Goal: Task Accomplishment & Management: Use online tool/utility

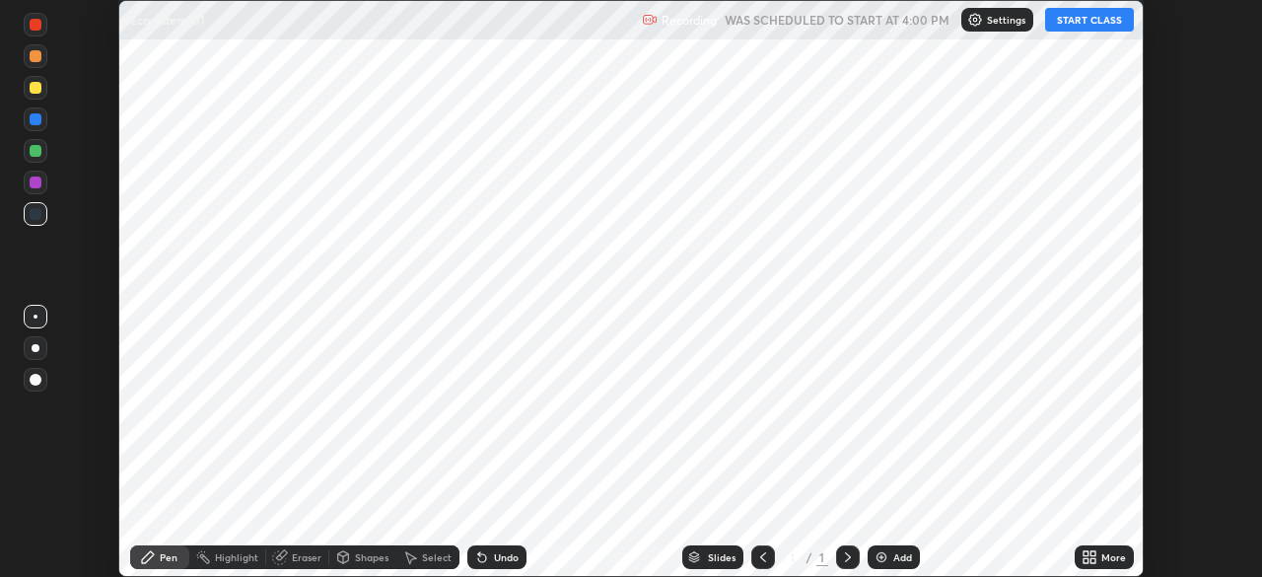
scroll to position [577, 1261]
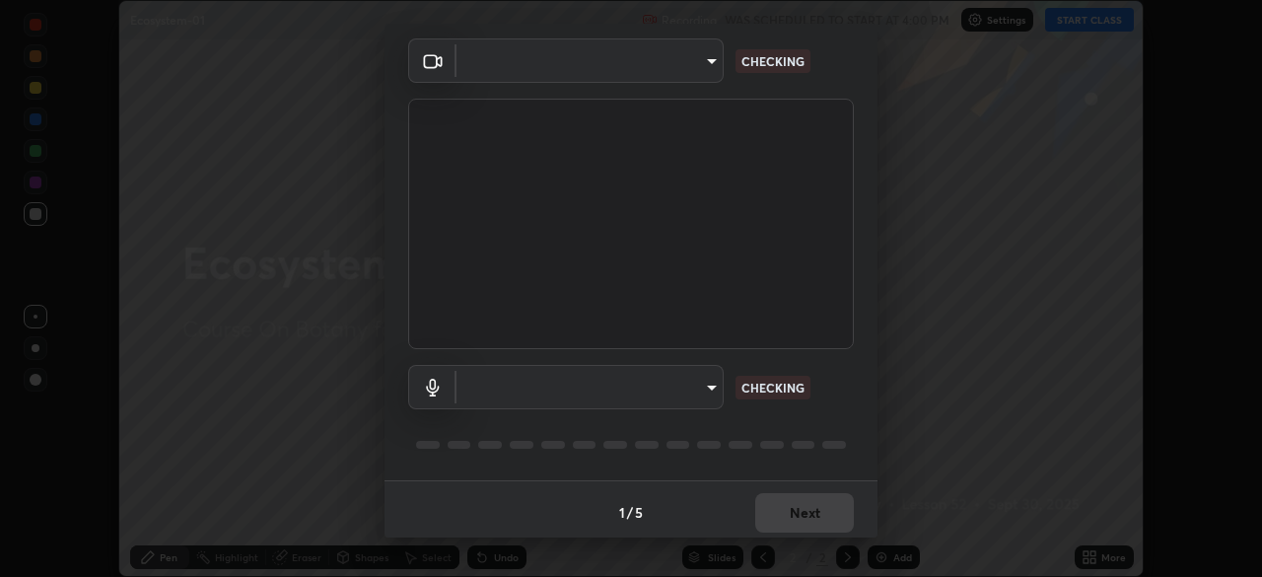
type input "49997c5035a380d1e4bfd67072f4403f37fcfd6159da511fce73e868ba03c42c"
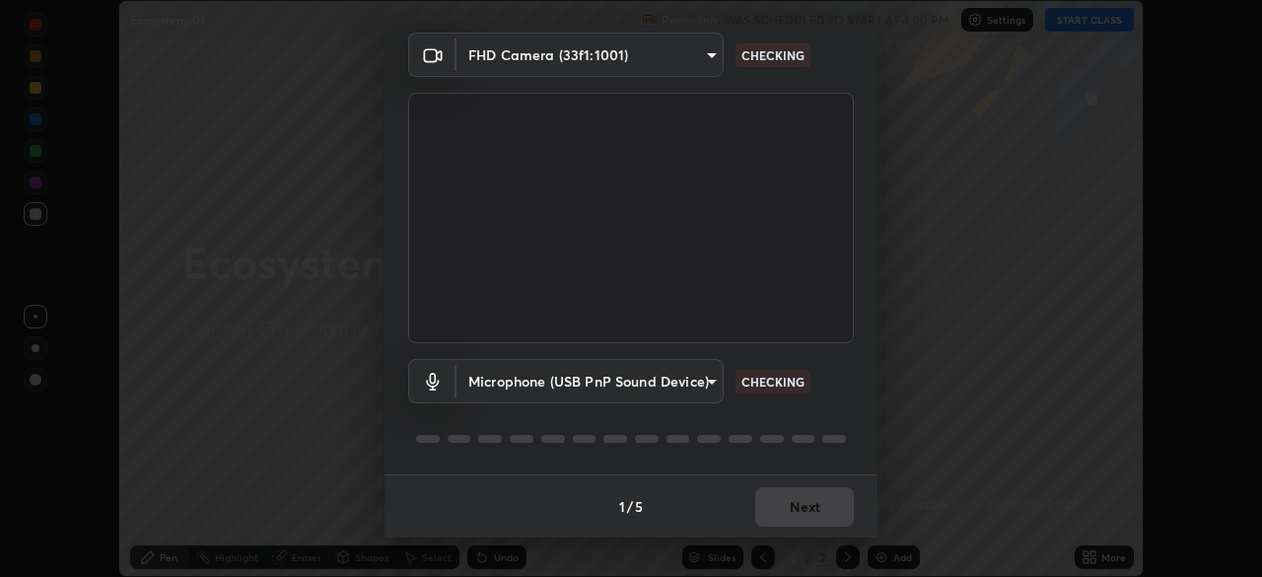
click at [713, 381] on body "Erase all Ecosystem-01 Recording WAS SCHEDULED TO START AT 4:00 PM Settings STA…" at bounding box center [631, 288] width 1262 height 577
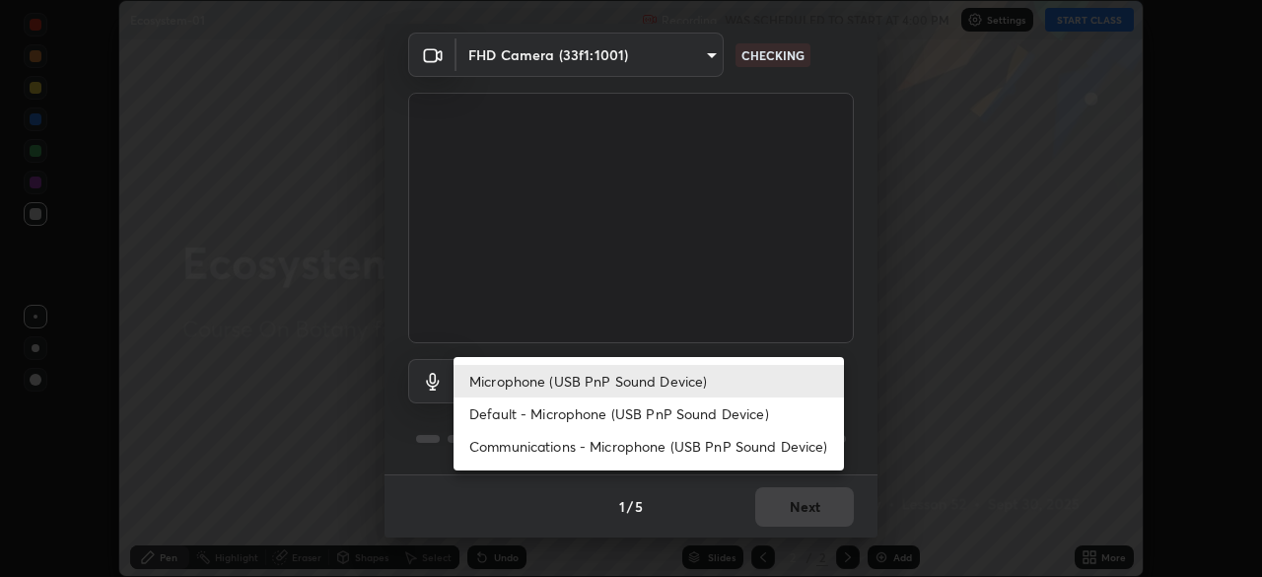
click at [704, 445] on li "Communications - Microphone (USB PnP Sound Device)" at bounding box center [649, 446] width 391 height 33
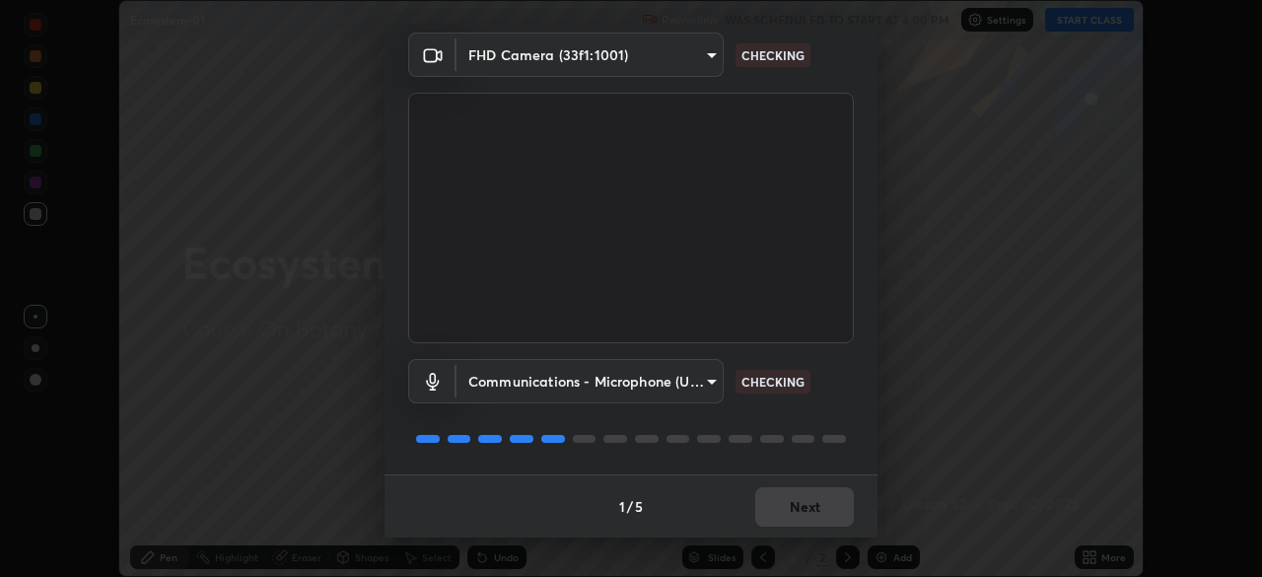
click at [710, 384] on body "Erase all Ecosystem-01 Recording WAS SCHEDULED TO START AT 4:00 PM Settings STA…" at bounding box center [631, 288] width 1262 height 577
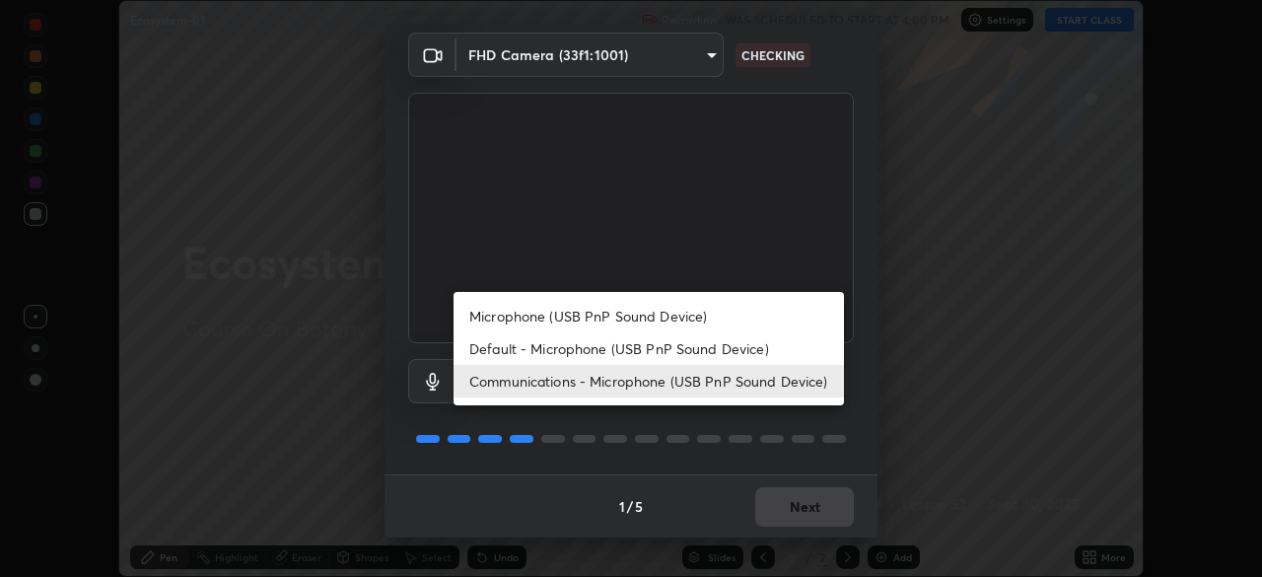
click at [713, 317] on li "Microphone (USB PnP Sound Device)" at bounding box center [649, 316] width 391 height 33
type input "b93cbfc37ea663615e2a2758e13d6489b429ad874a2ce90456402bbb4f5a5e7c"
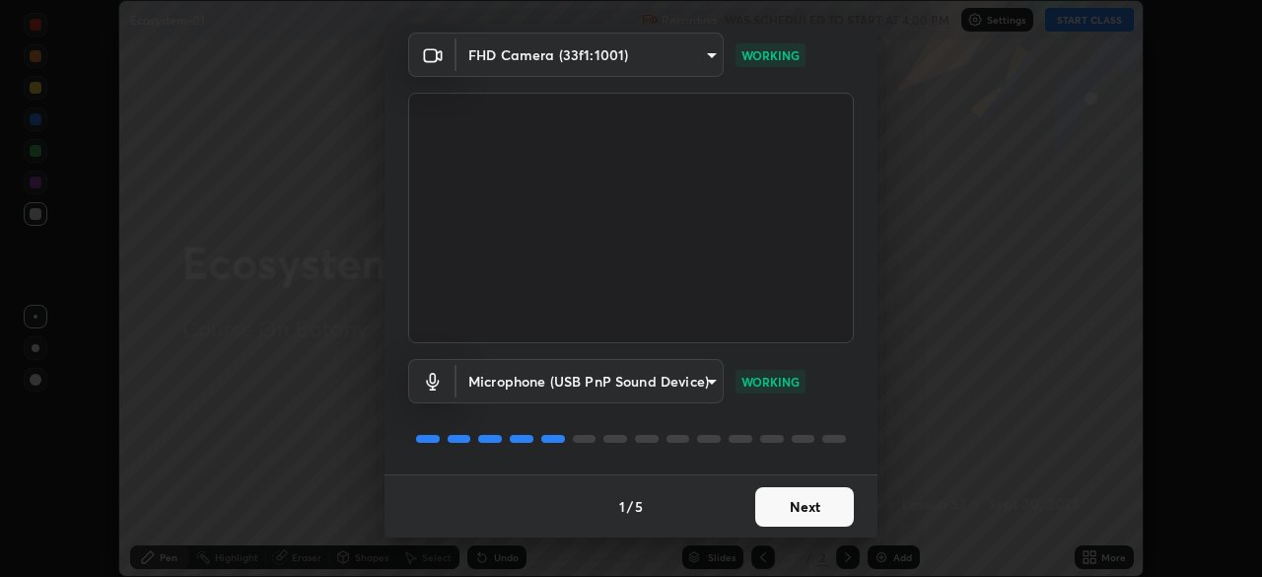
click at [816, 506] on button "Next" at bounding box center [804, 506] width 99 height 39
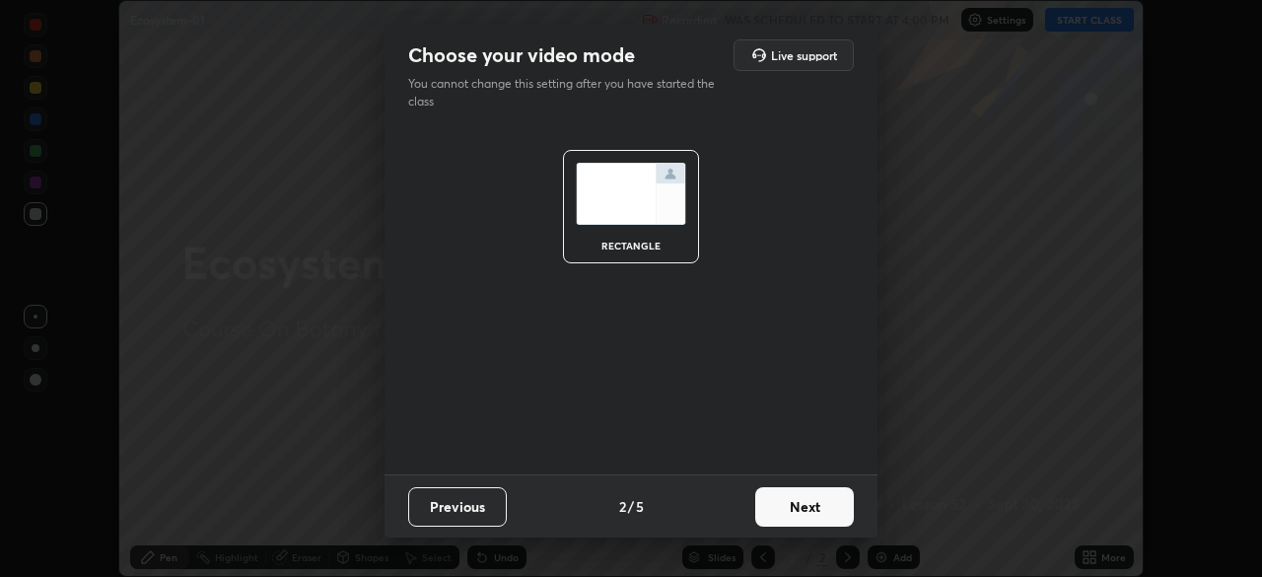
scroll to position [0, 0]
click at [805, 507] on button "Next" at bounding box center [804, 506] width 99 height 39
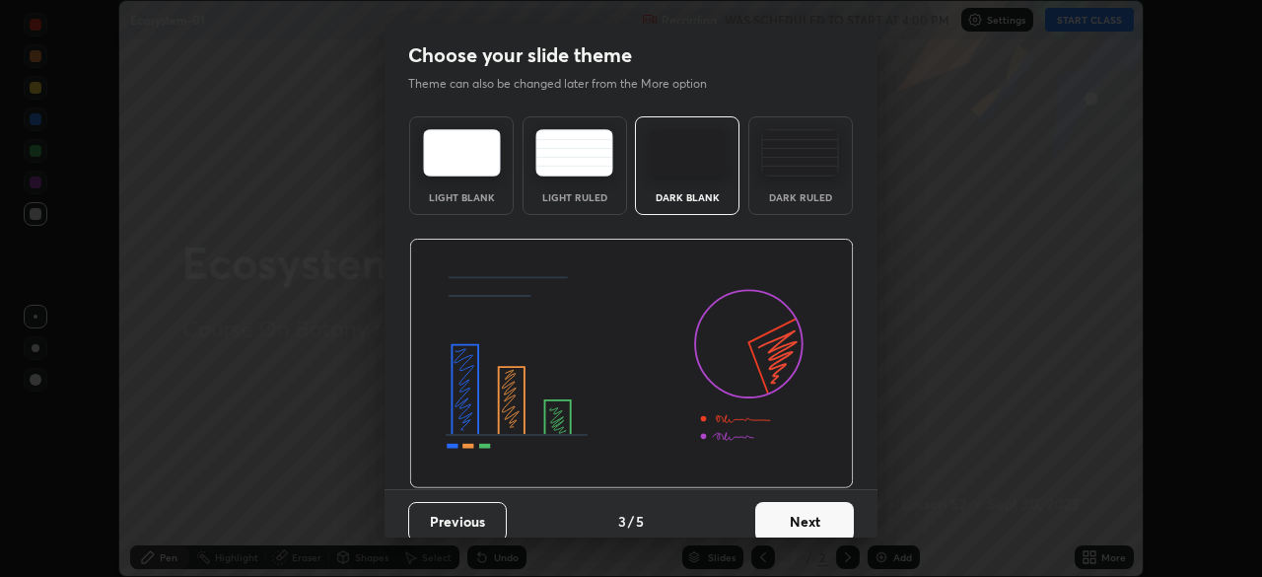
click at [819, 504] on button "Next" at bounding box center [804, 521] width 99 height 39
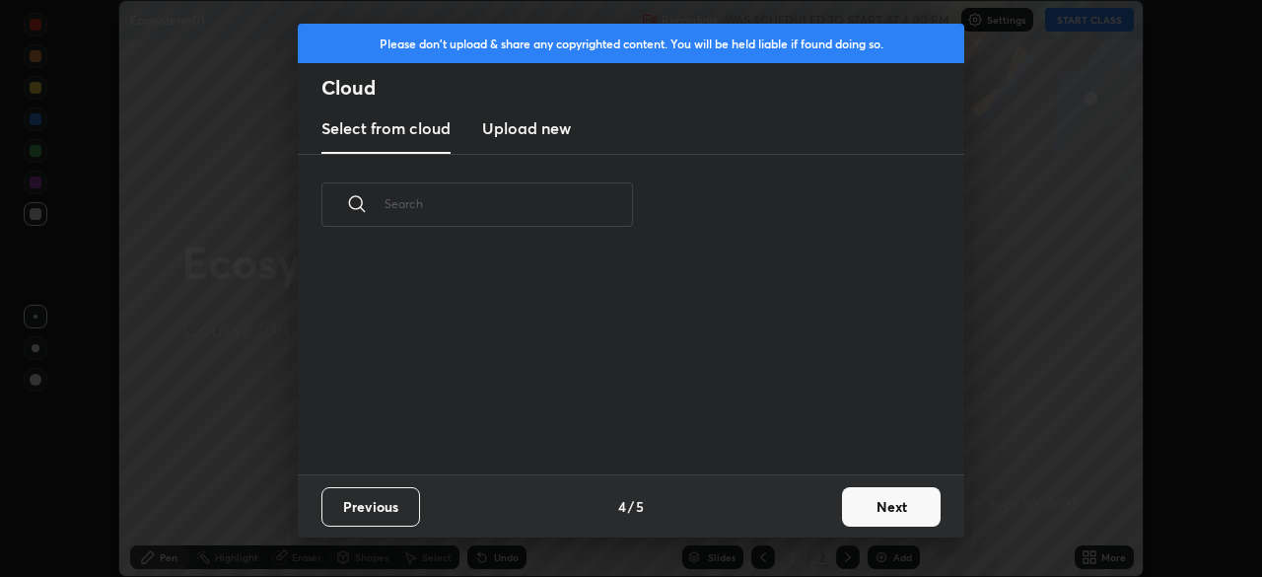
click at [861, 511] on button "Next" at bounding box center [891, 506] width 99 height 39
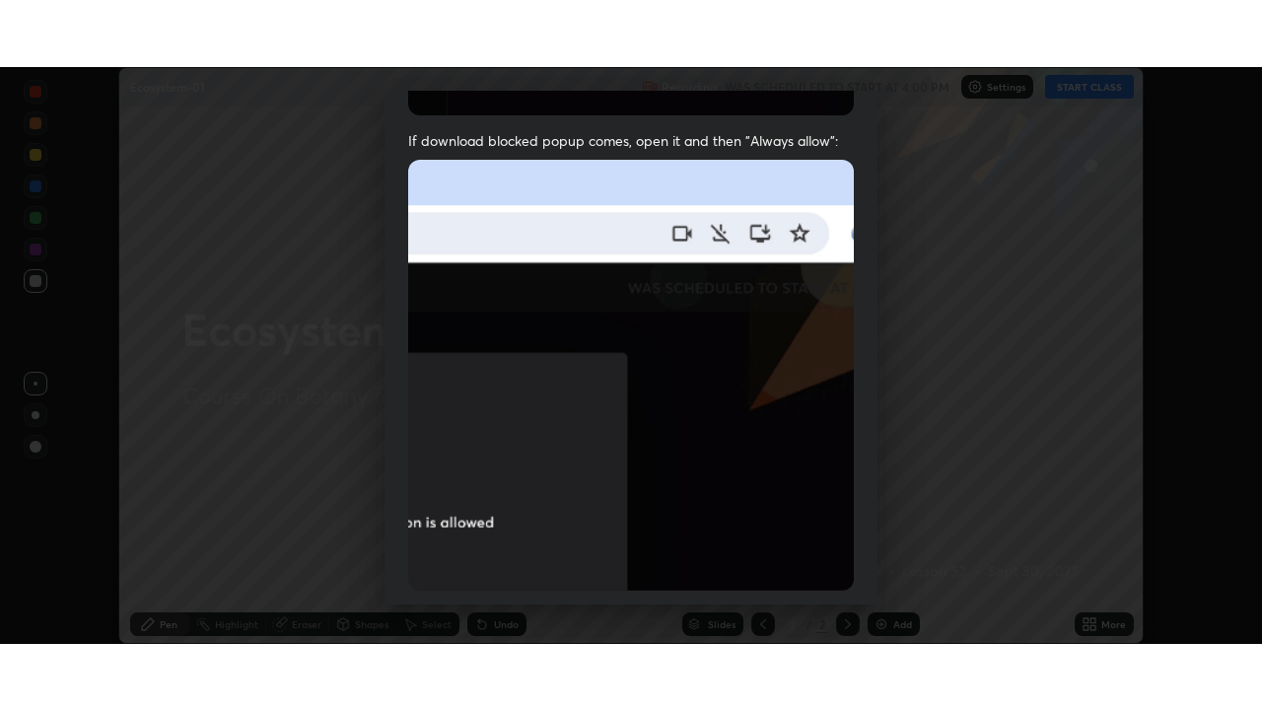
scroll to position [472, 0]
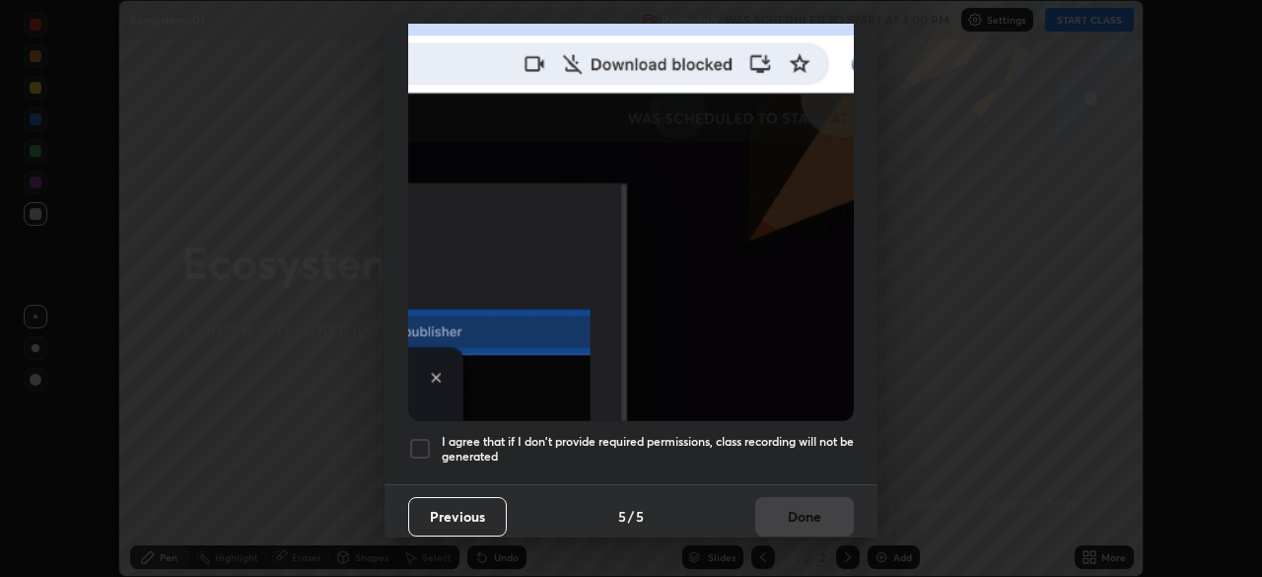
click at [414, 442] on div at bounding box center [420, 449] width 24 height 24
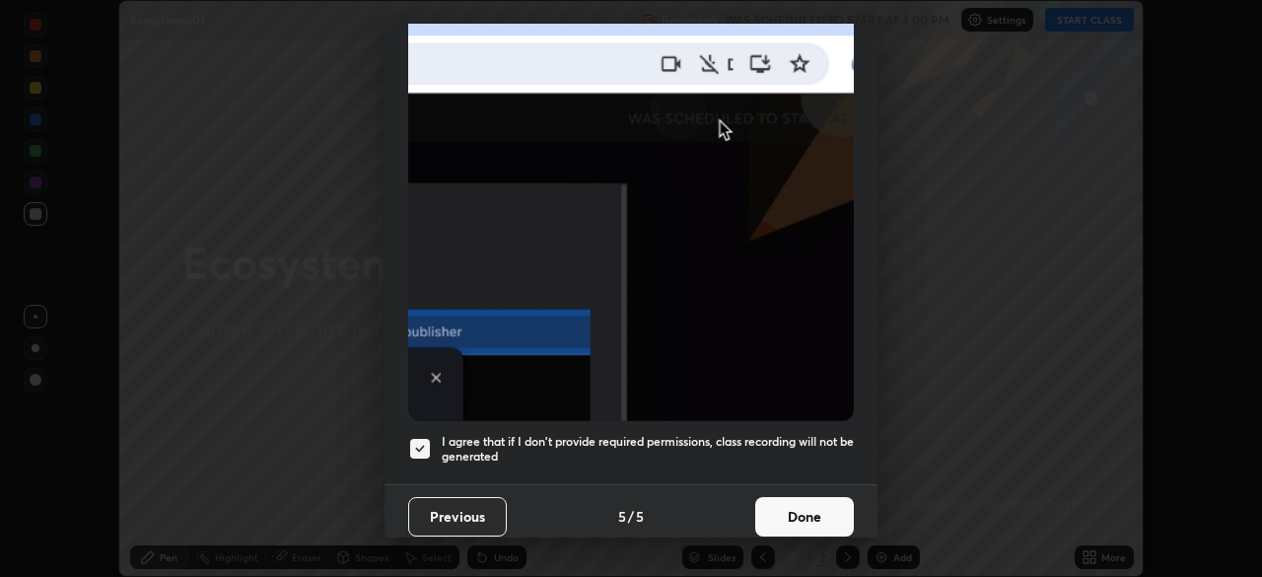
click at [800, 502] on button "Done" at bounding box center [804, 516] width 99 height 39
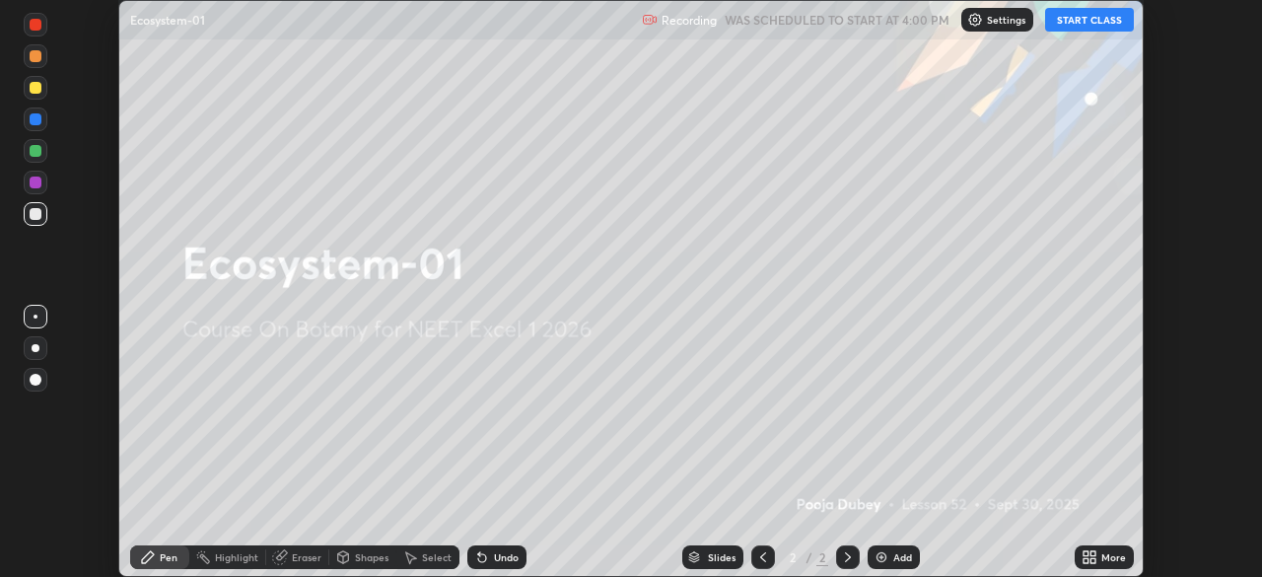
click at [1080, 23] on button "START CLASS" at bounding box center [1089, 20] width 89 height 24
click at [1086, 560] on icon at bounding box center [1086, 560] width 5 height 5
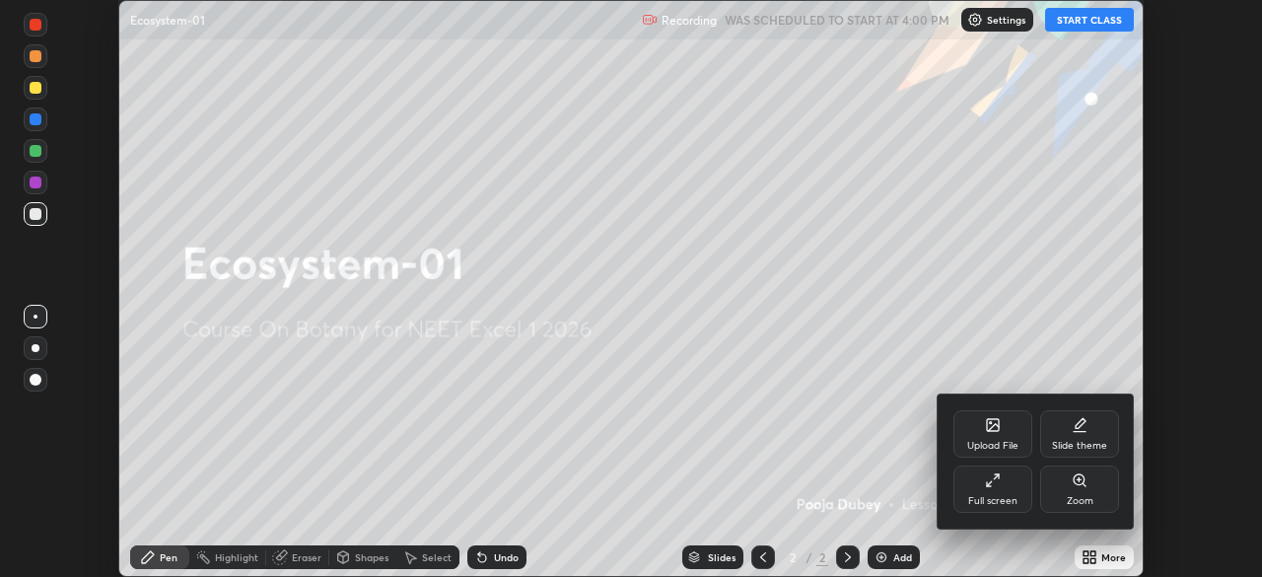
click at [983, 489] on div "Full screen" at bounding box center [993, 489] width 79 height 47
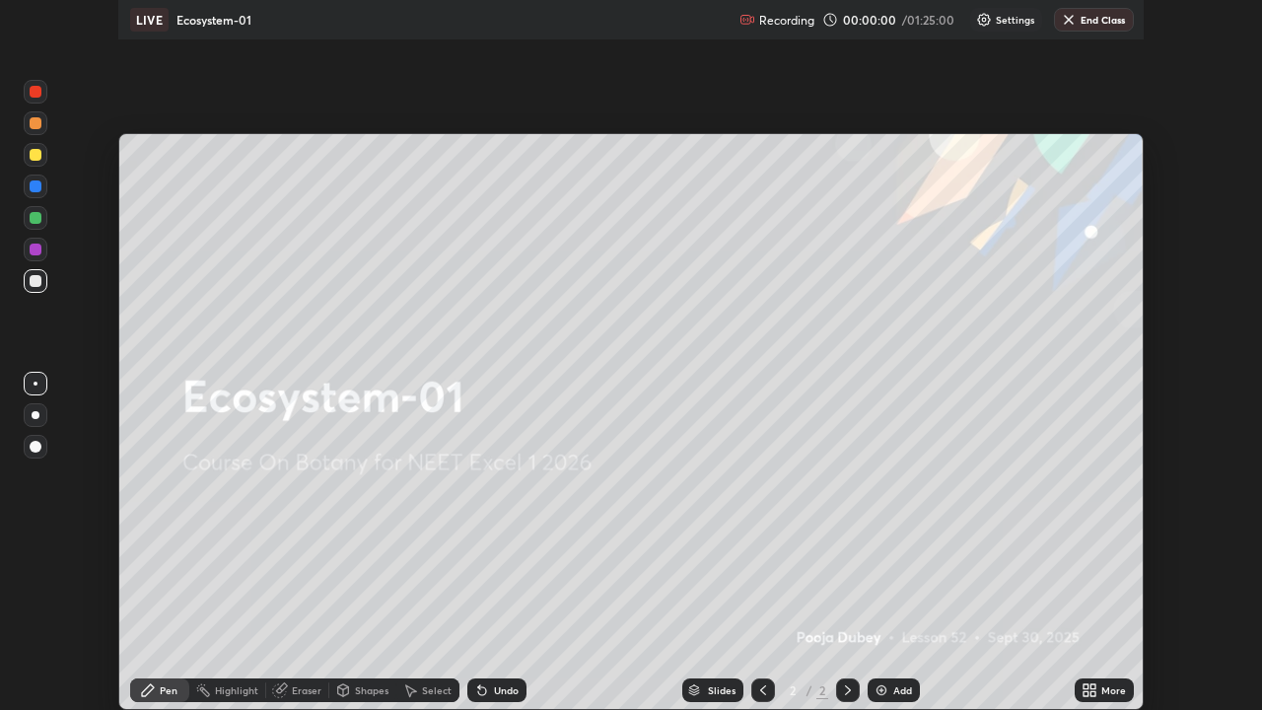
scroll to position [710, 1262]
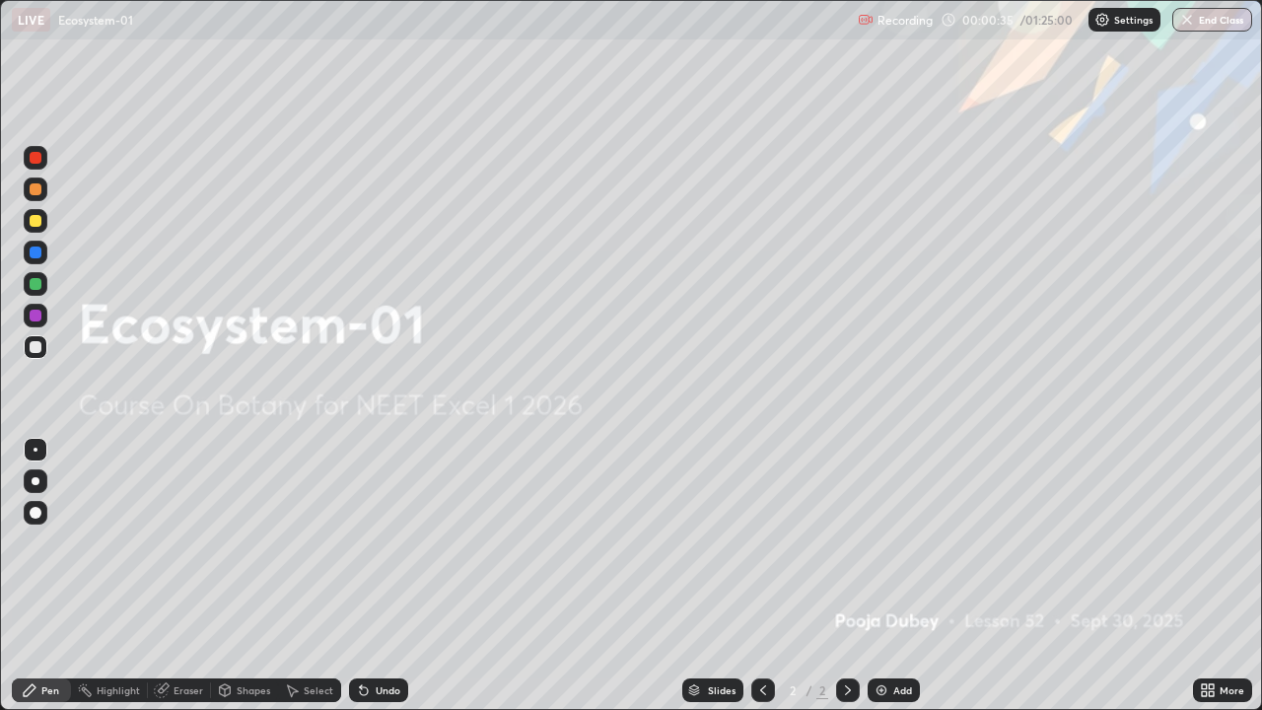
click at [1237, 576] on div "More" at bounding box center [1232, 690] width 25 height 10
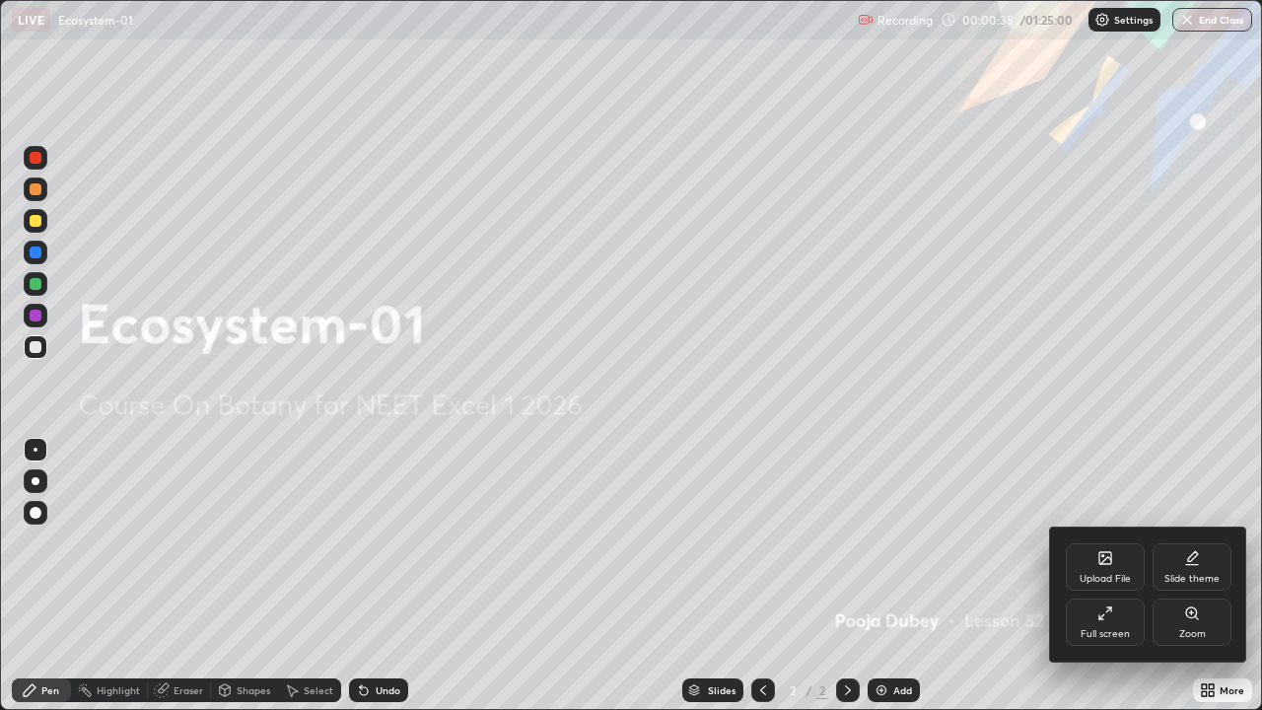
click at [1128, 570] on div "Upload File" at bounding box center [1105, 566] width 79 height 47
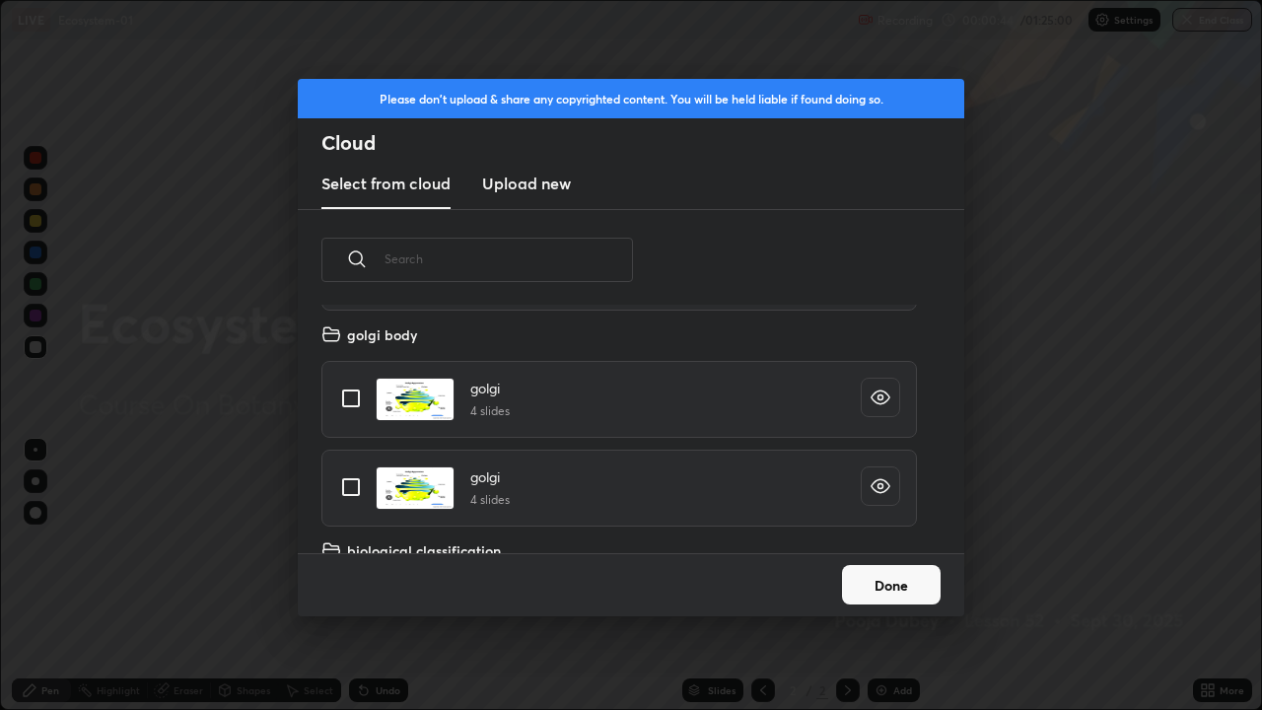
scroll to position [243, 633]
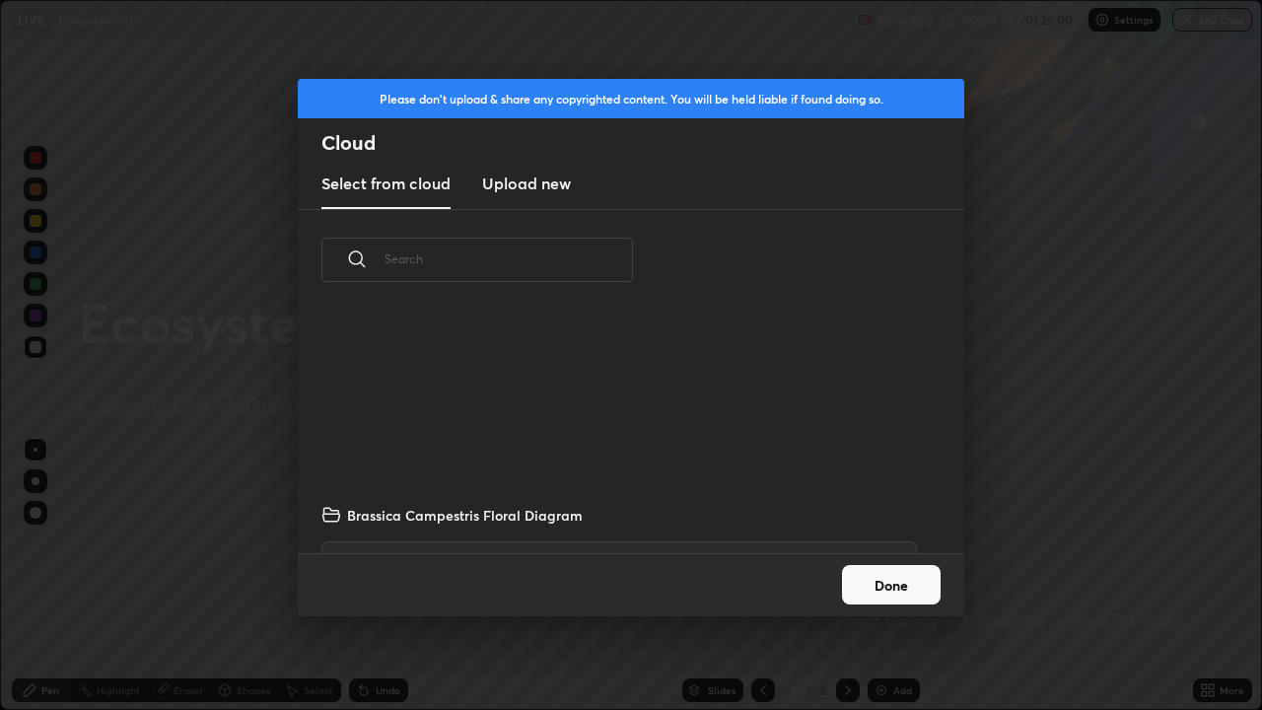
click at [685, 466] on div "Brassica Campestris Floral Diagram ACE Scanner_2024_08_28(1) (1) 7 slides ACE S…" at bounding box center [619, 429] width 643 height 249
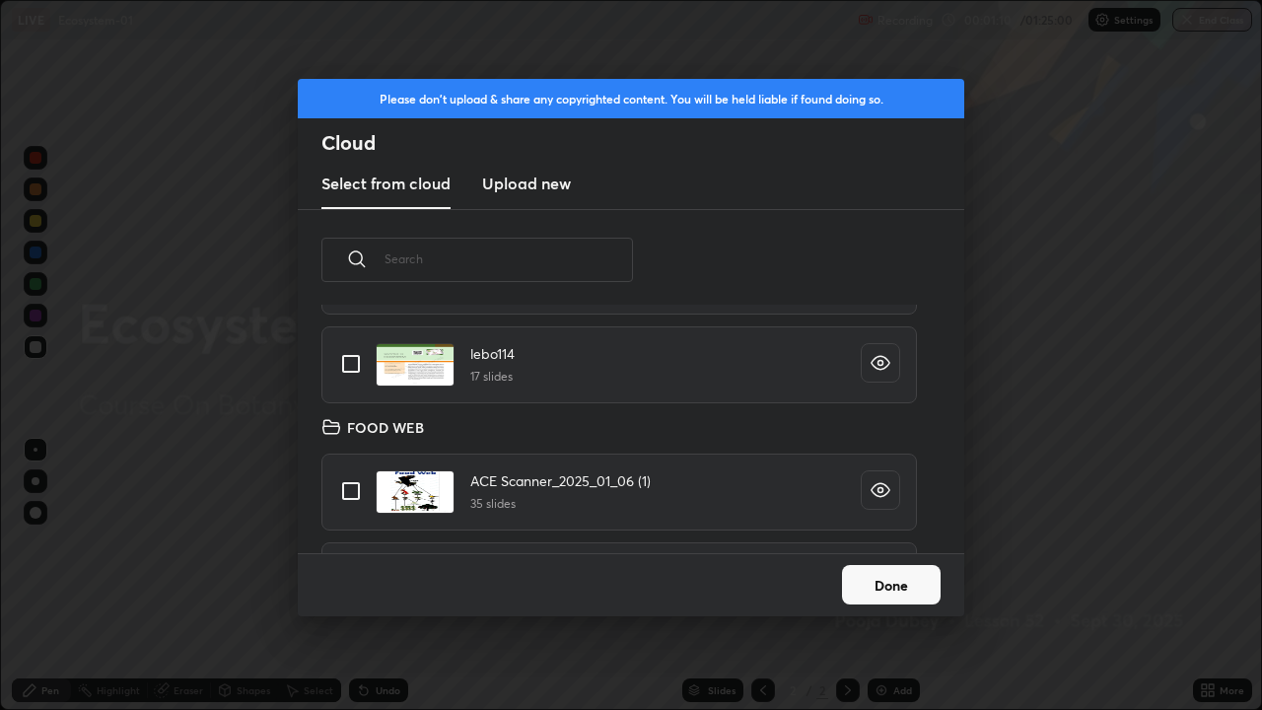
scroll to position [18221, 0]
click at [346, 365] on input "grid" at bounding box center [350, 360] width 41 height 41
checkbox input "true"
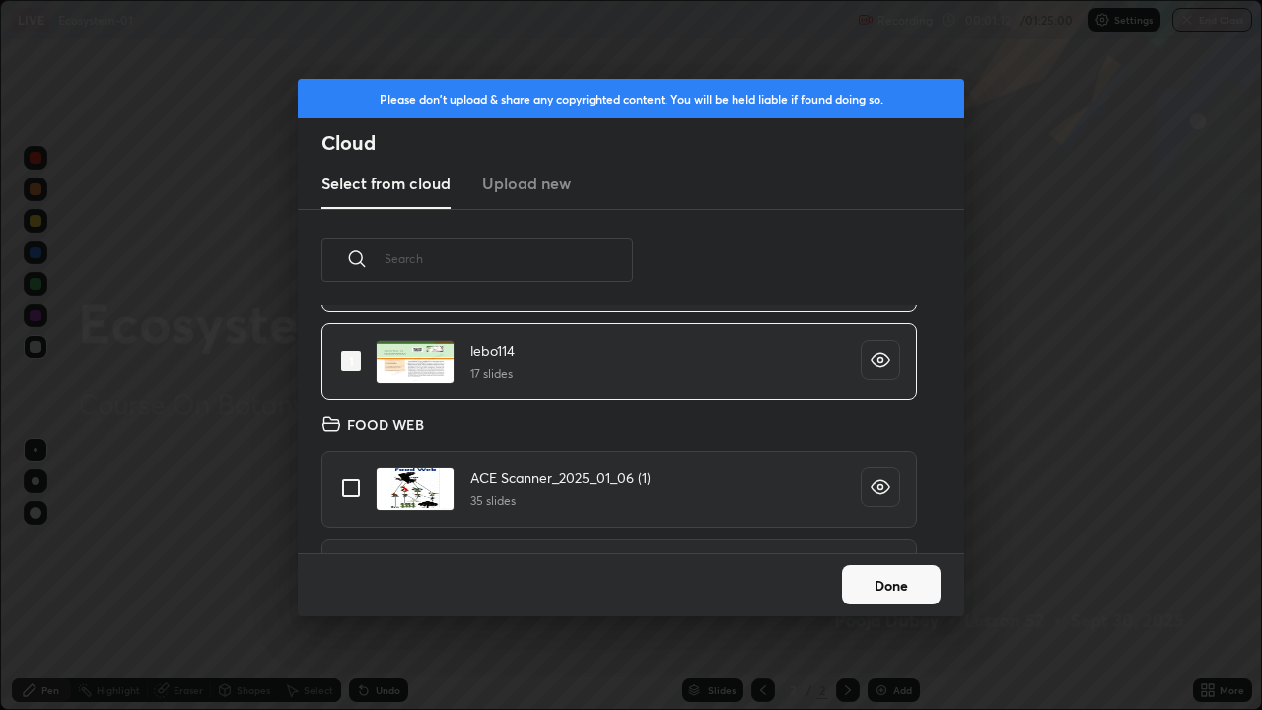
click at [859, 576] on button "Done" at bounding box center [891, 584] width 99 height 39
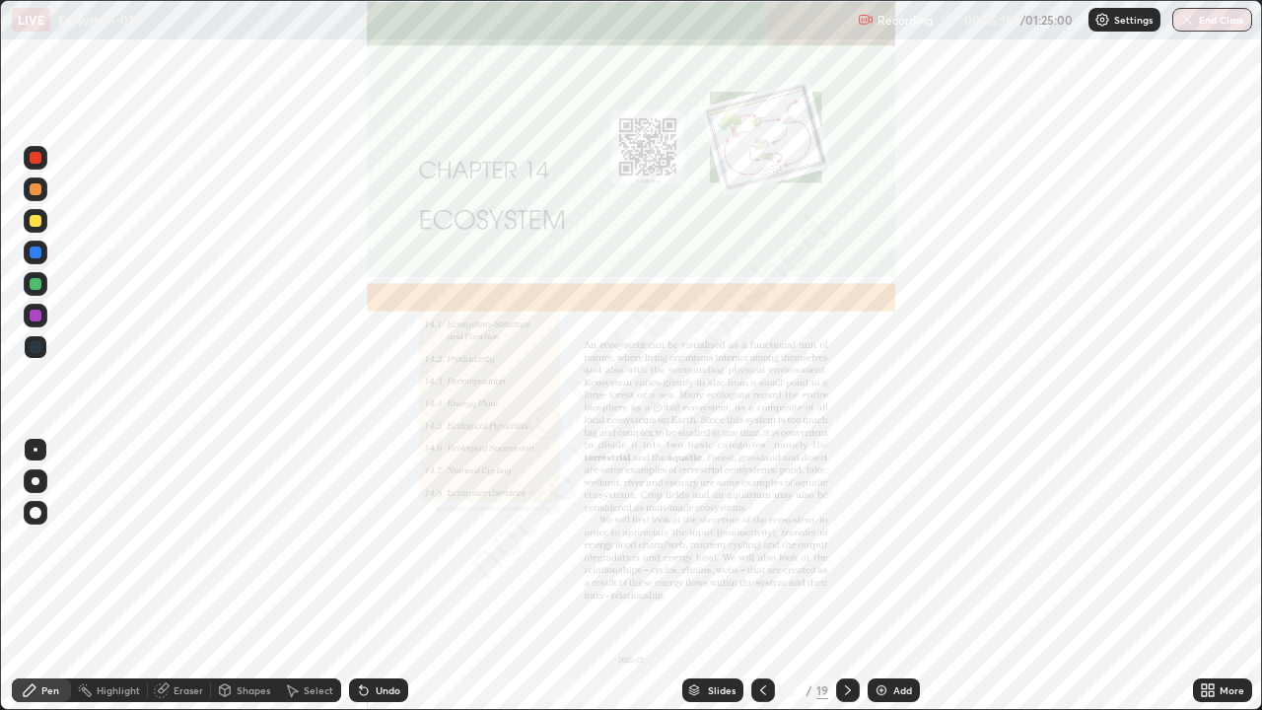
click at [716, 576] on div "Slides" at bounding box center [722, 690] width 28 height 10
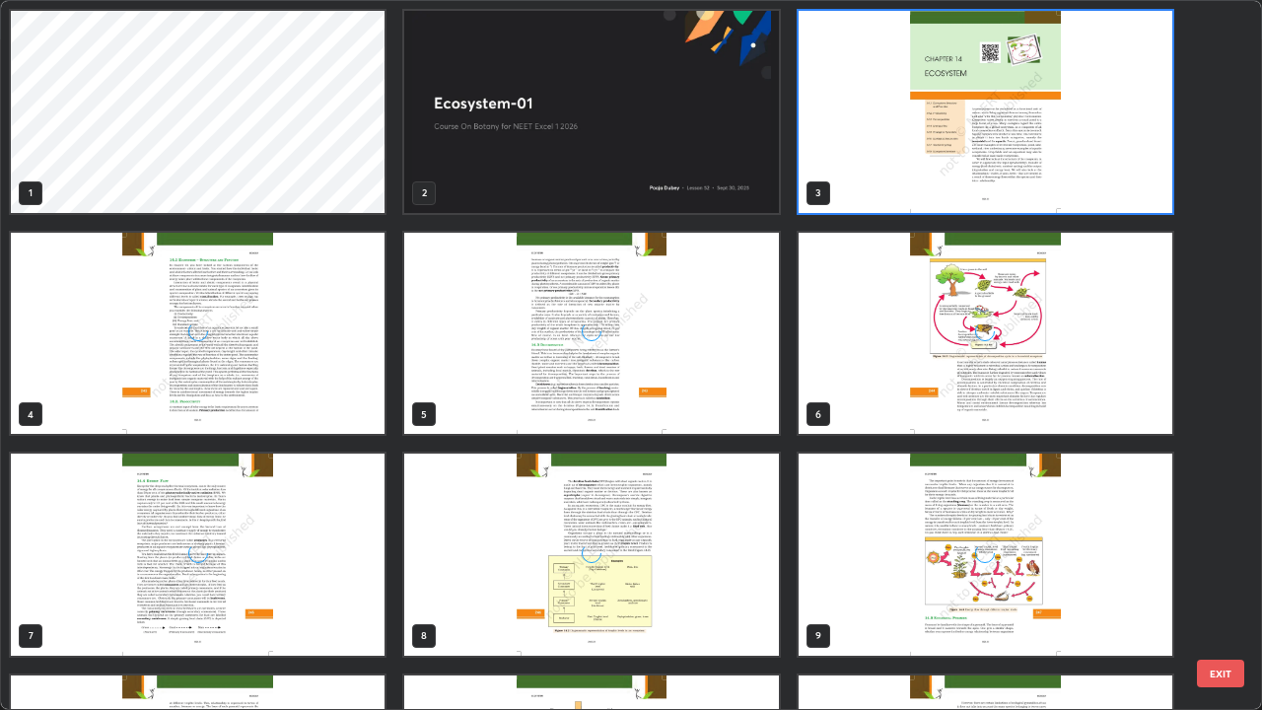
scroll to position [702, 1251]
click at [556, 183] on img "grid" at bounding box center [591, 112] width 374 height 202
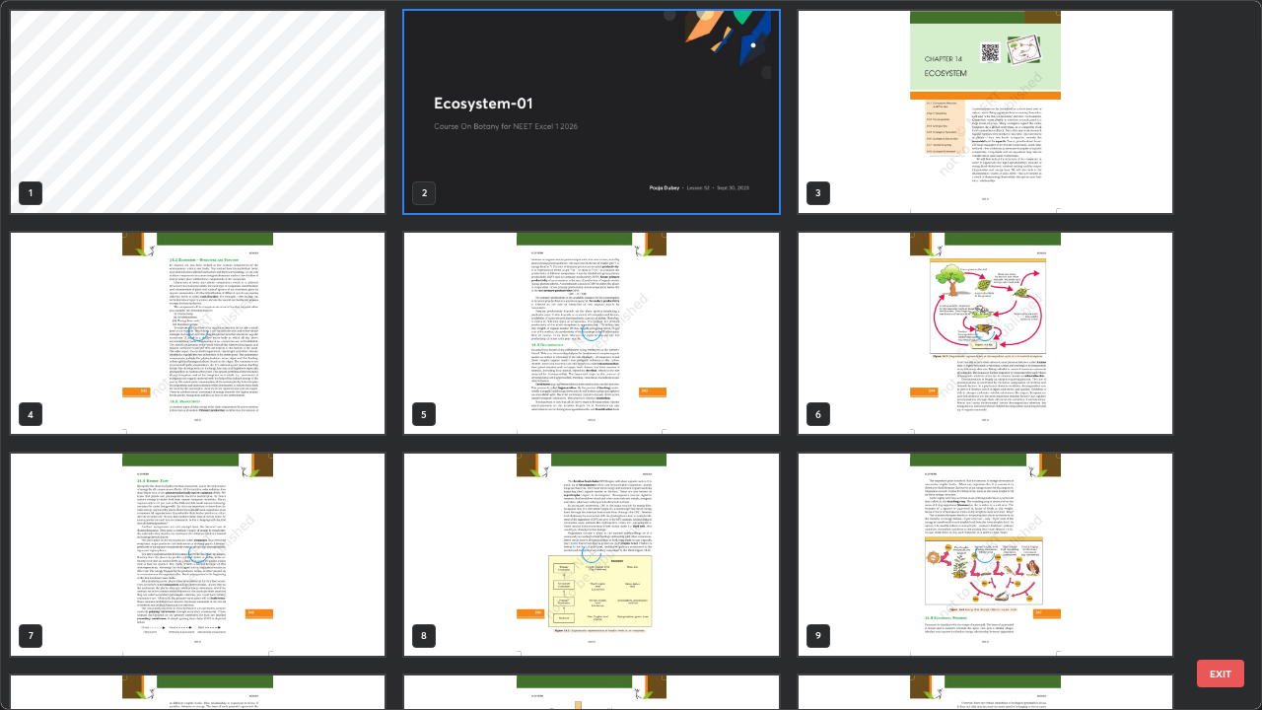
click at [550, 180] on img "grid" at bounding box center [591, 112] width 374 height 202
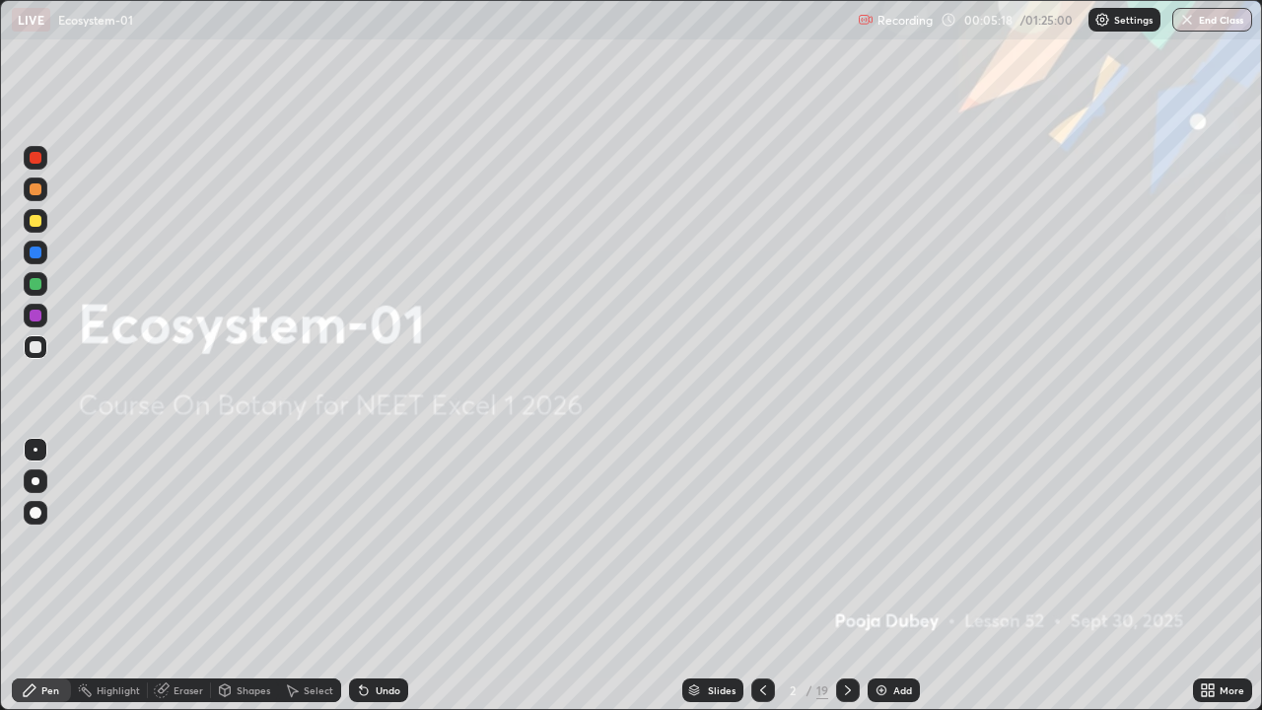
click at [891, 576] on div "Add" at bounding box center [894, 691] width 52 height 24
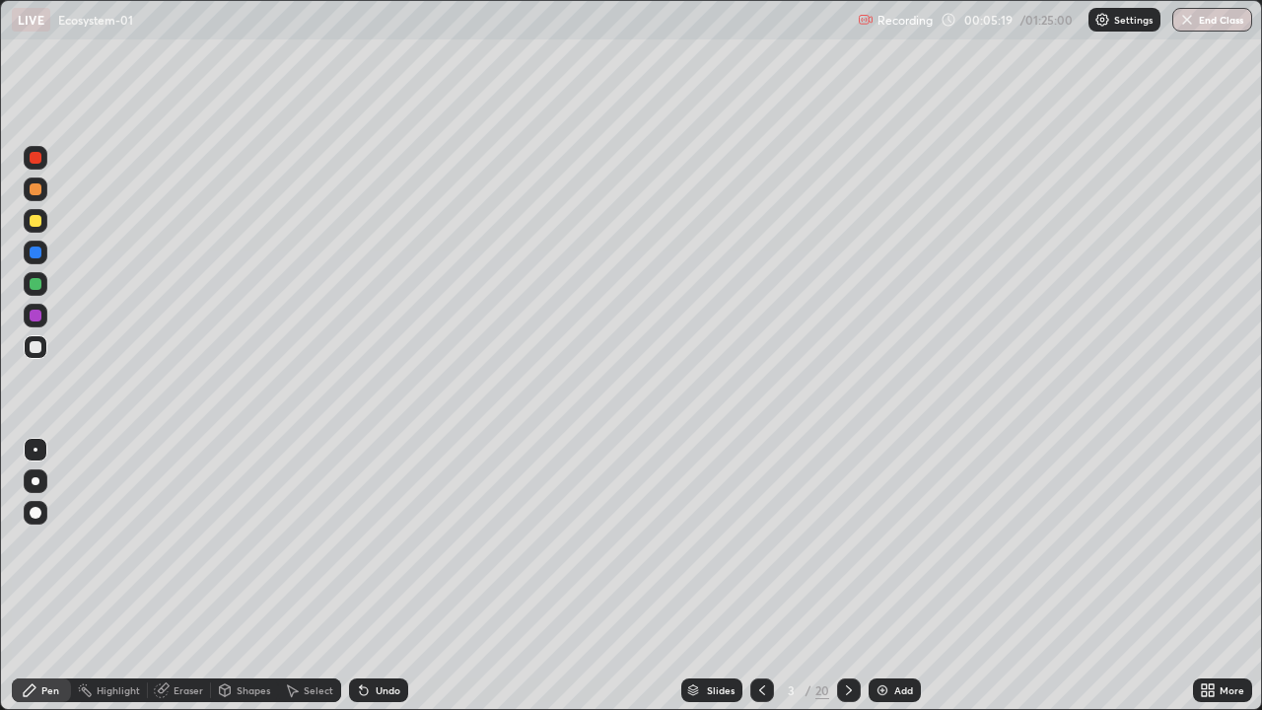
click at [37, 478] on div at bounding box center [36, 481] width 8 height 8
click at [887, 576] on img at bounding box center [883, 690] width 16 height 16
click at [897, 576] on div "Add" at bounding box center [903, 690] width 19 height 10
click at [901, 576] on div "Add" at bounding box center [894, 691] width 52 height 24
click at [903, 576] on div "Add" at bounding box center [903, 690] width 19 height 10
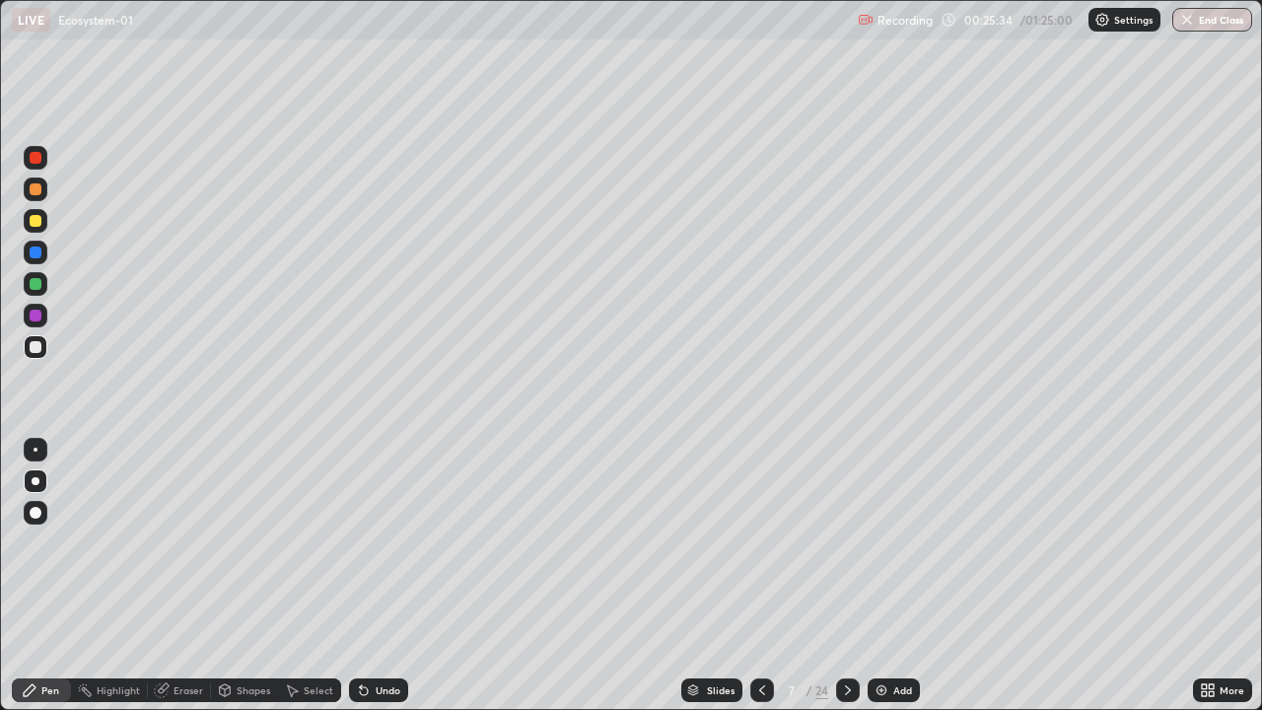
click at [36, 288] on div at bounding box center [36, 284] width 12 height 12
click at [36, 352] on div at bounding box center [36, 347] width 12 height 12
click at [180, 576] on div "Eraser" at bounding box center [189, 690] width 30 height 10
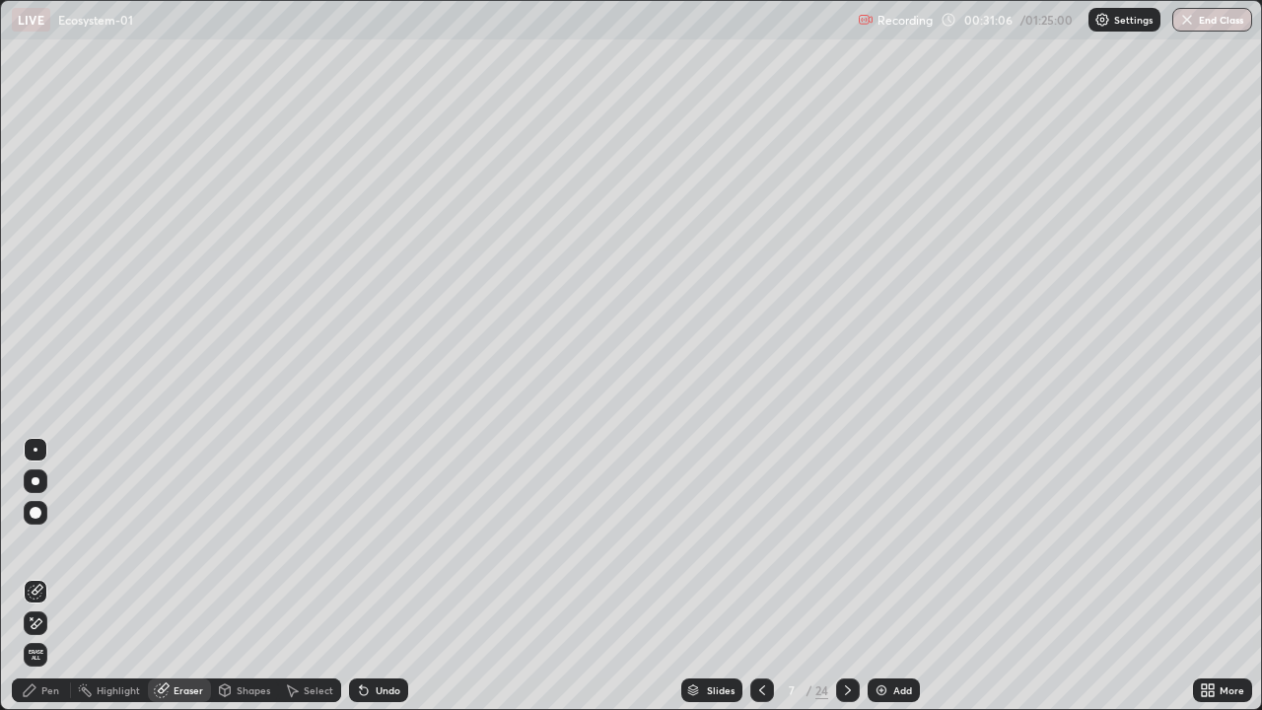
click at [49, 576] on div "Pen" at bounding box center [50, 690] width 18 height 10
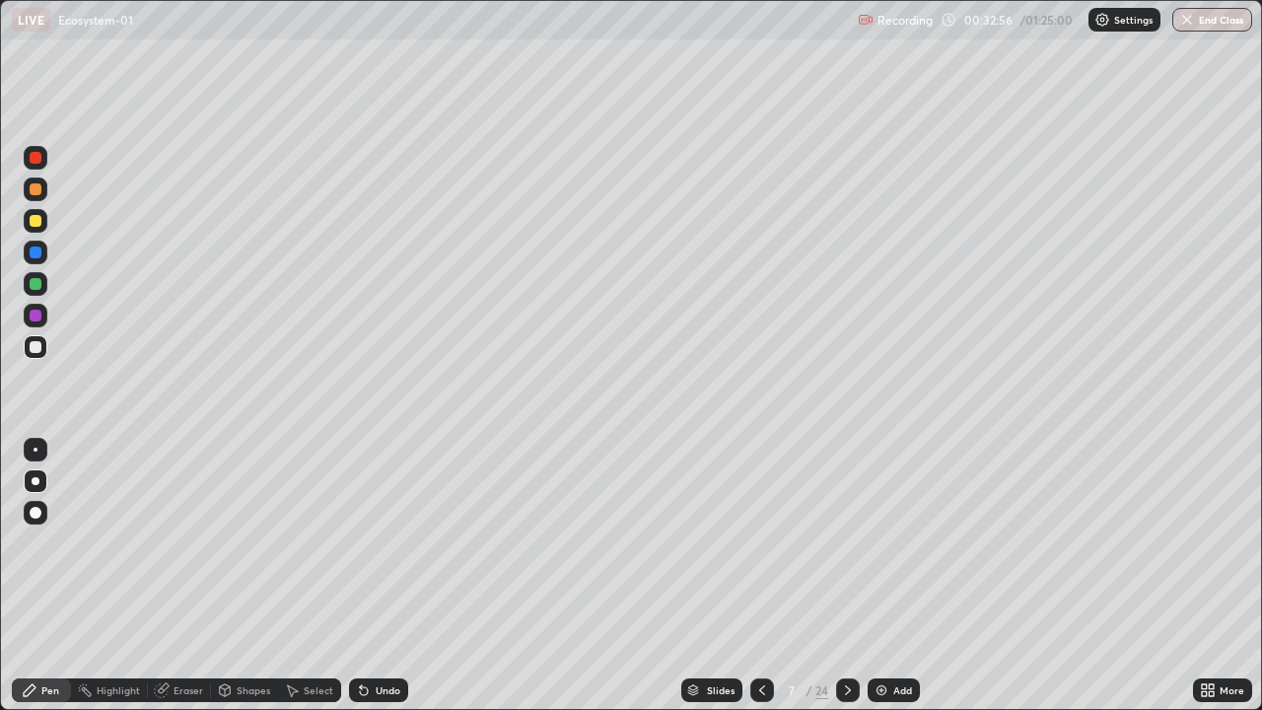
click at [378, 576] on div "Undo" at bounding box center [378, 691] width 59 height 24
click at [372, 576] on div "Undo" at bounding box center [378, 691] width 59 height 24
click at [377, 576] on div "Undo" at bounding box center [378, 691] width 59 height 24
click at [380, 576] on div "Undo" at bounding box center [378, 691] width 59 height 24
click at [320, 576] on div "Select" at bounding box center [319, 690] width 30 height 10
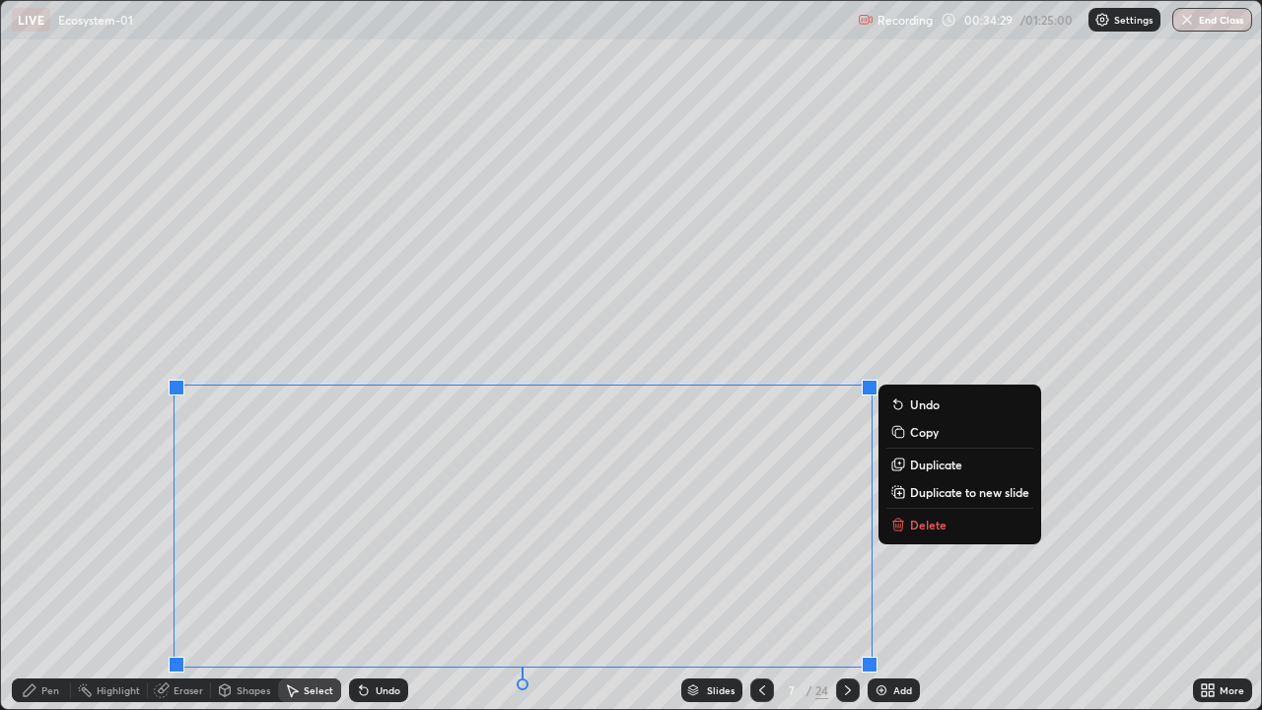
click at [382, 576] on div "Undo" at bounding box center [388, 690] width 25 height 10
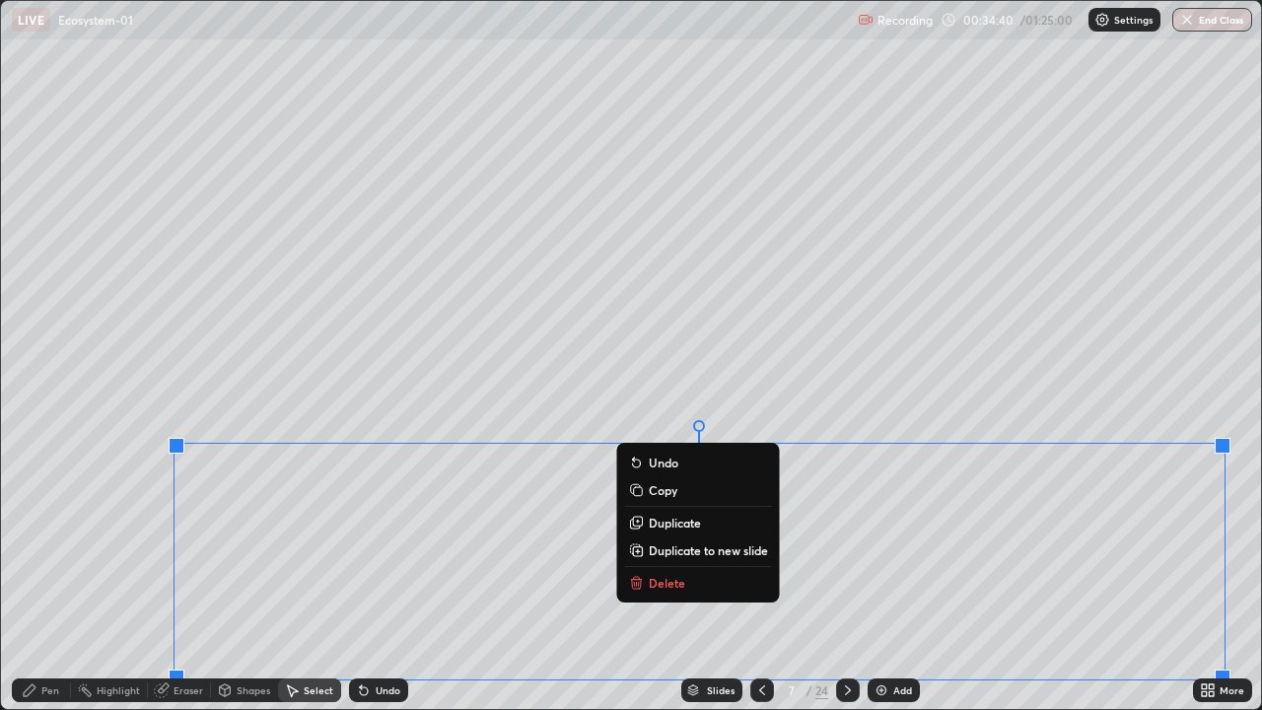
click at [676, 492] on p "Copy" at bounding box center [663, 490] width 29 height 16
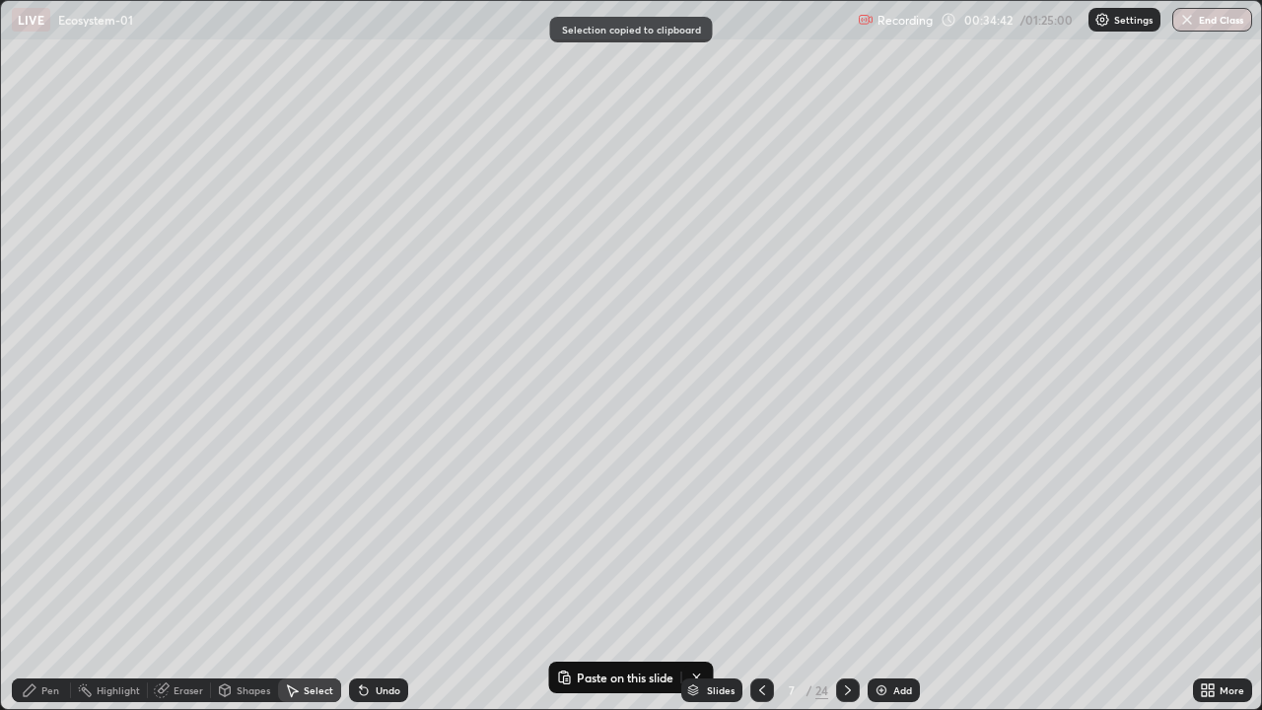
click at [894, 576] on div "Add" at bounding box center [903, 690] width 19 height 10
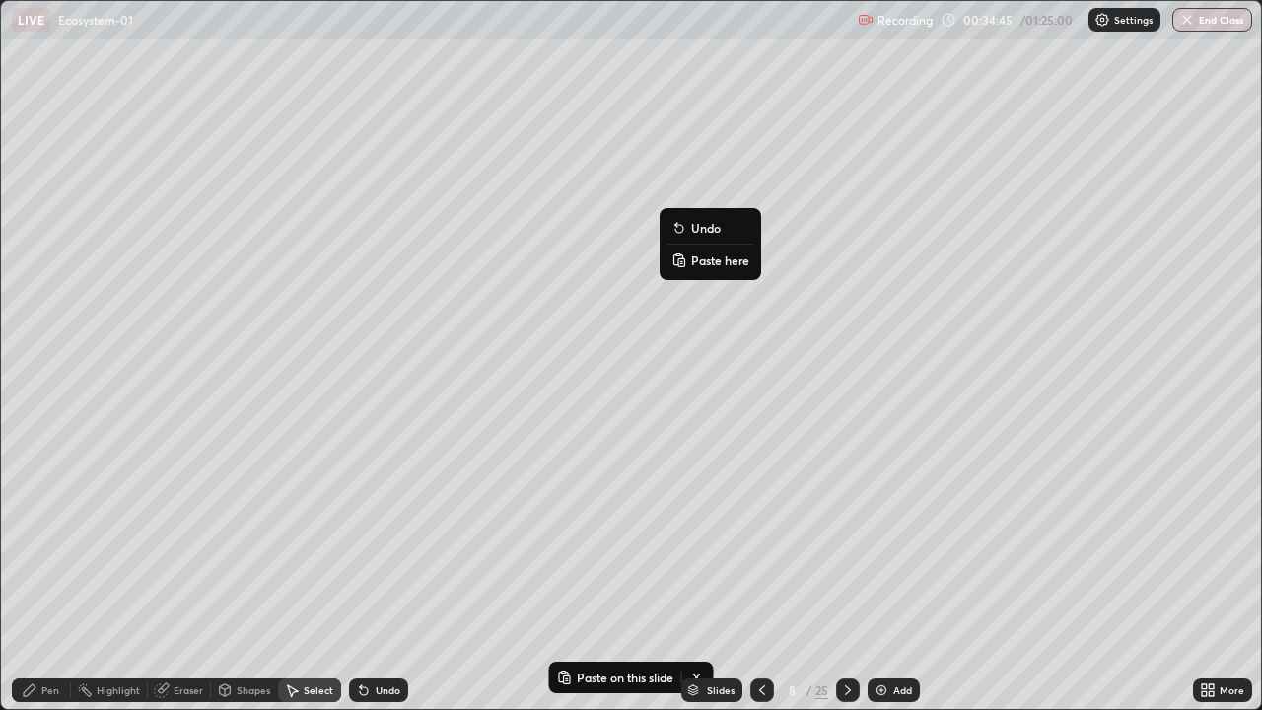
click at [704, 265] on p "Paste here" at bounding box center [720, 260] width 58 height 16
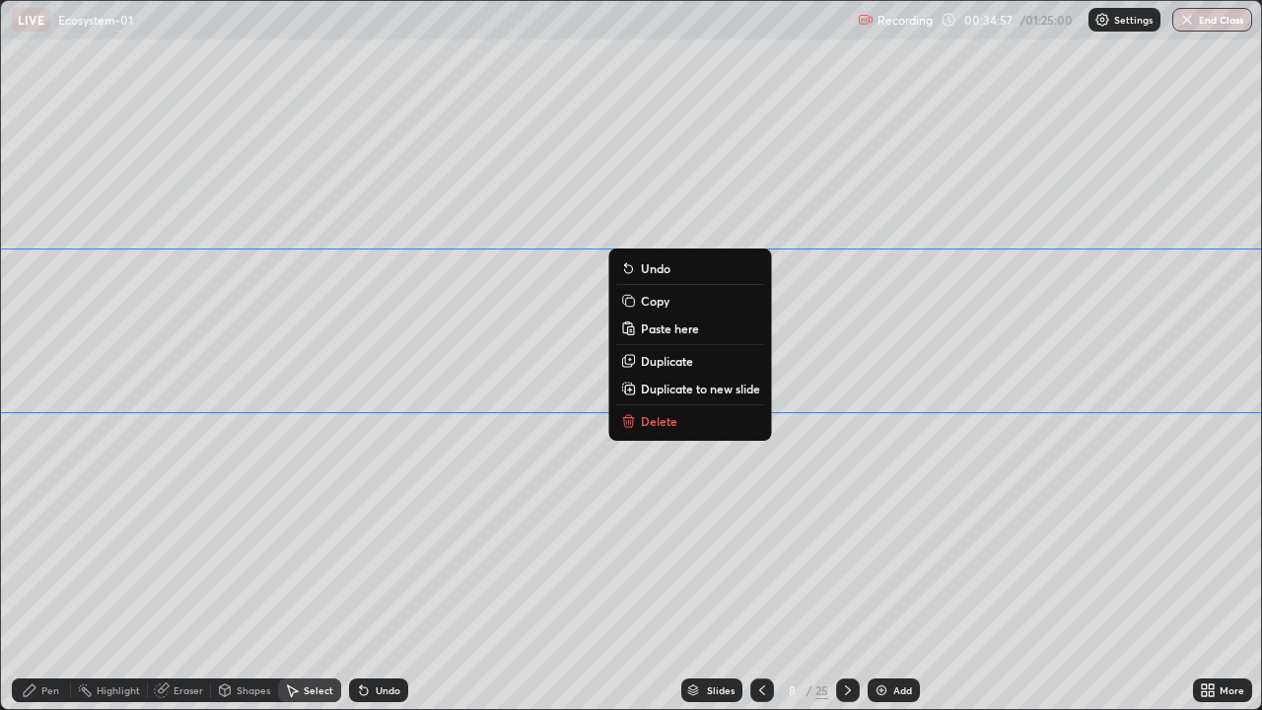
click at [487, 503] on div "0 ° Undo Copy Paste here Duplicate Duplicate to new slide Delete" at bounding box center [631, 355] width 1260 height 708
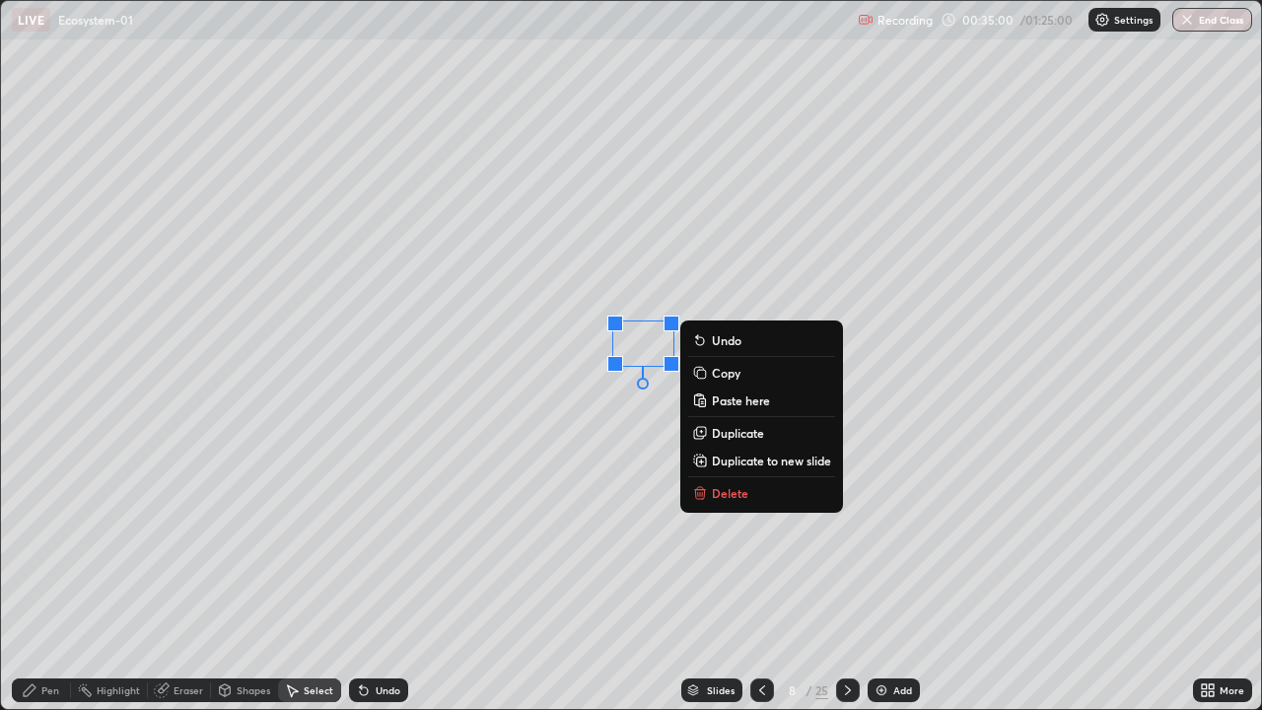
click at [725, 494] on p "Delete" at bounding box center [730, 493] width 36 height 16
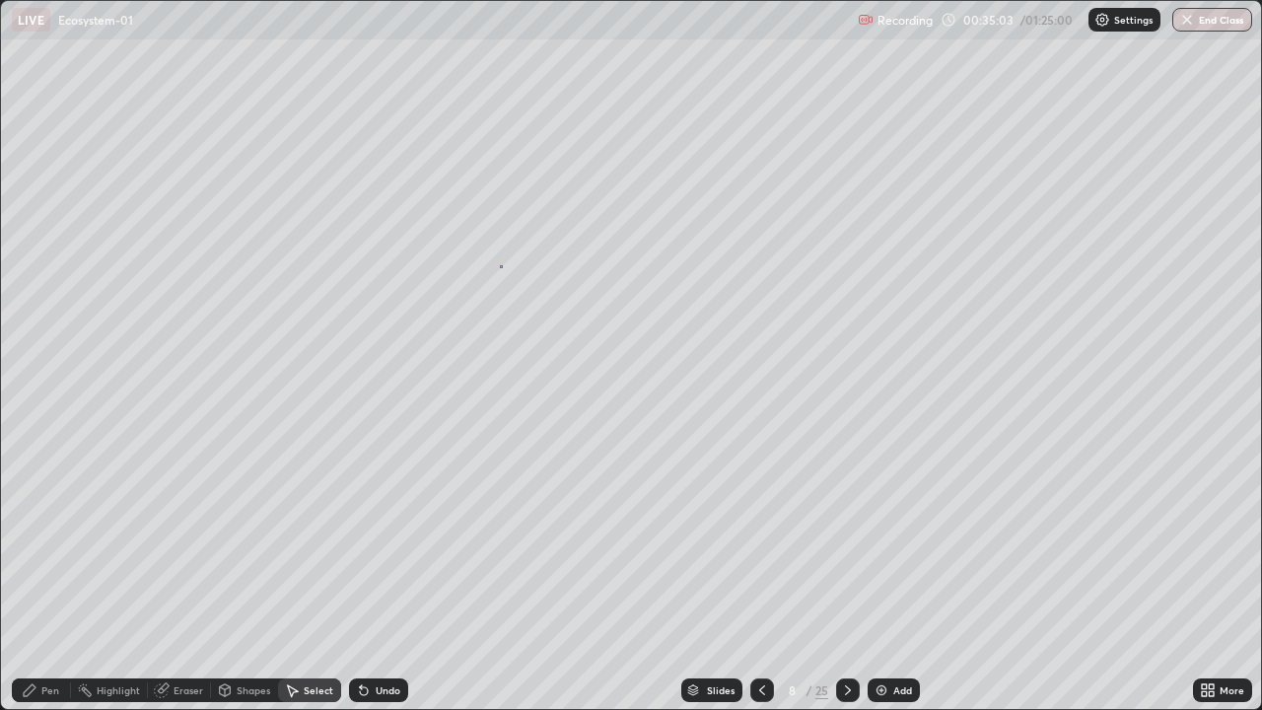
click at [500, 265] on div "0 ° Undo Copy Paste here Duplicate Duplicate to new slide Delete" at bounding box center [631, 355] width 1260 height 708
click at [371, 576] on div "Undo" at bounding box center [378, 691] width 59 height 24
click at [368, 576] on icon at bounding box center [364, 690] width 16 height 16
click at [367, 576] on div "Undo" at bounding box center [378, 691] width 59 height 24
click at [360, 576] on div "Undo" at bounding box center [378, 691] width 59 height 24
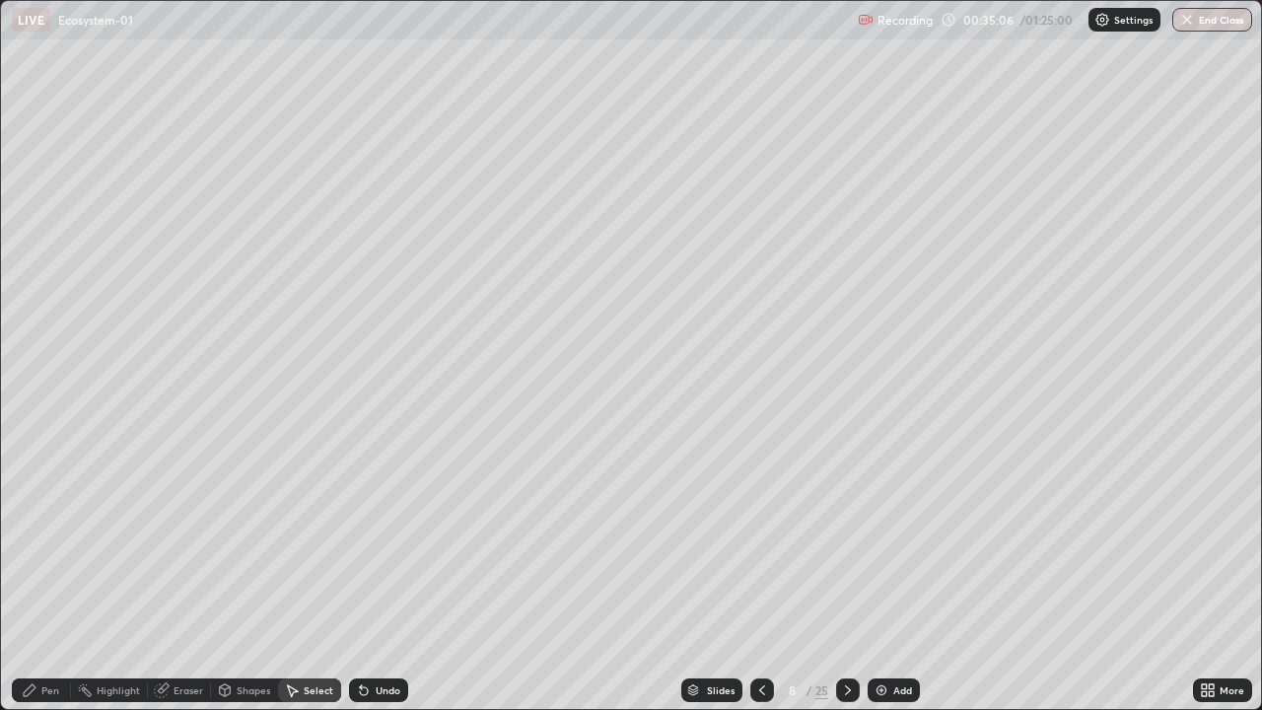
click at [363, 576] on icon at bounding box center [364, 691] width 8 height 8
click at [361, 576] on icon at bounding box center [364, 691] width 8 height 8
click at [437, 208] on div "0 ° Undo Copy Paste here Duplicate Duplicate to new slide Delete" at bounding box center [631, 355] width 1260 height 708
click at [543, 283] on p "Paste here" at bounding box center [547, 280] width 58 height 16
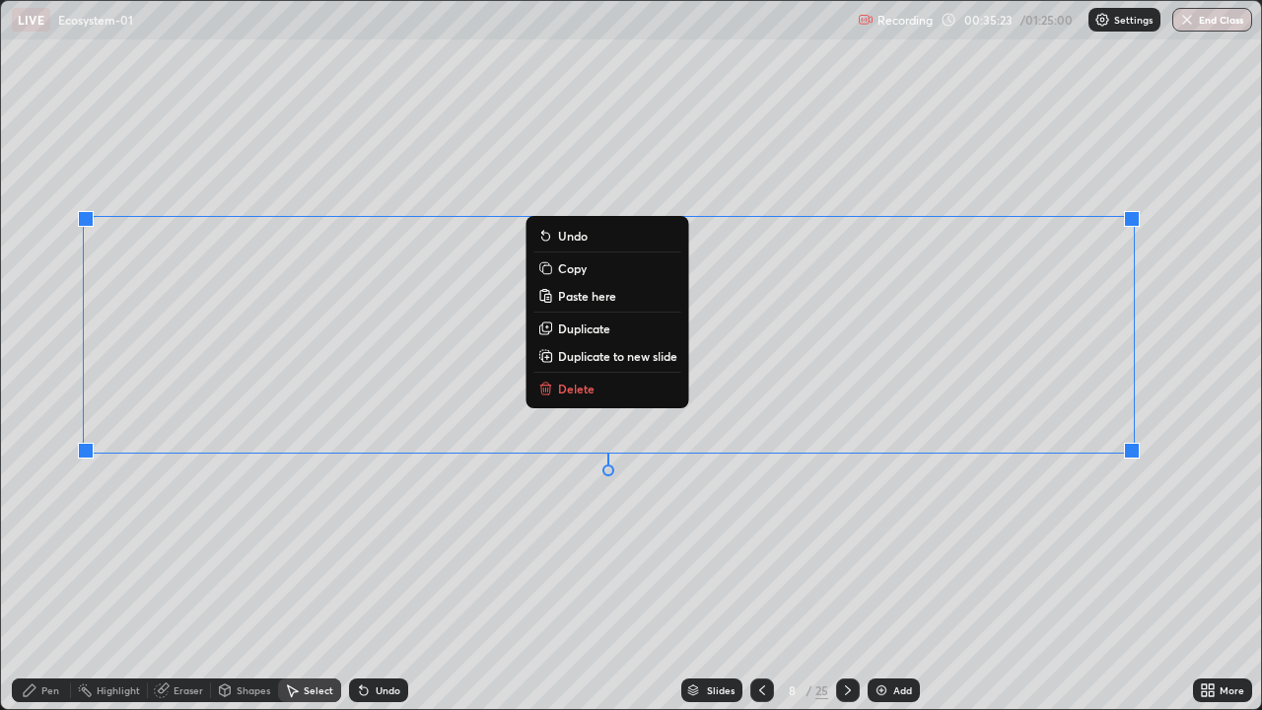
click at [47, 576] on div "Pen" at bounding box center [50, 690] width 18 height 10
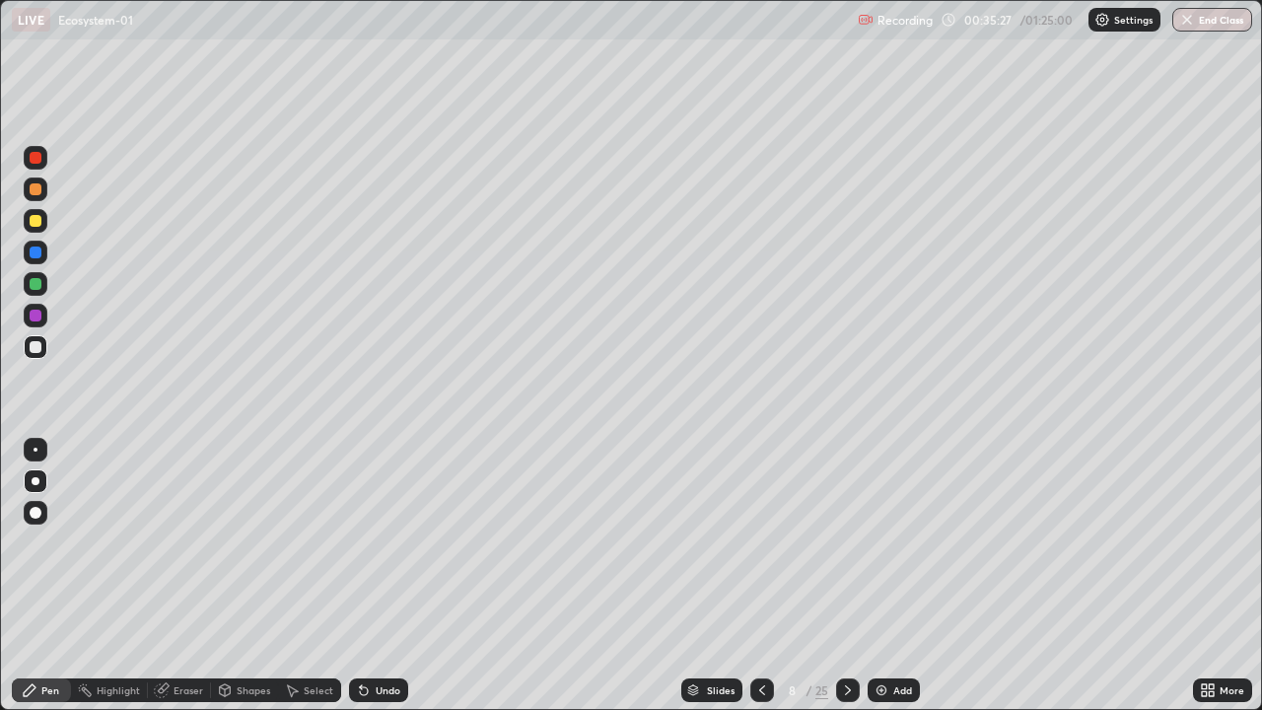
click at [36, 284] on div at bounding box center [36, 284] width 12 height 12
click at [902, 576] on div "Add" at bounding box center [903, 690] width 19 height 10
click at [36, 347] on div at bounding box center [36, 347] width 12 height 12
click at [201, 576] on div "Eraser" at bounding box center [189, 690] width 30 height 10
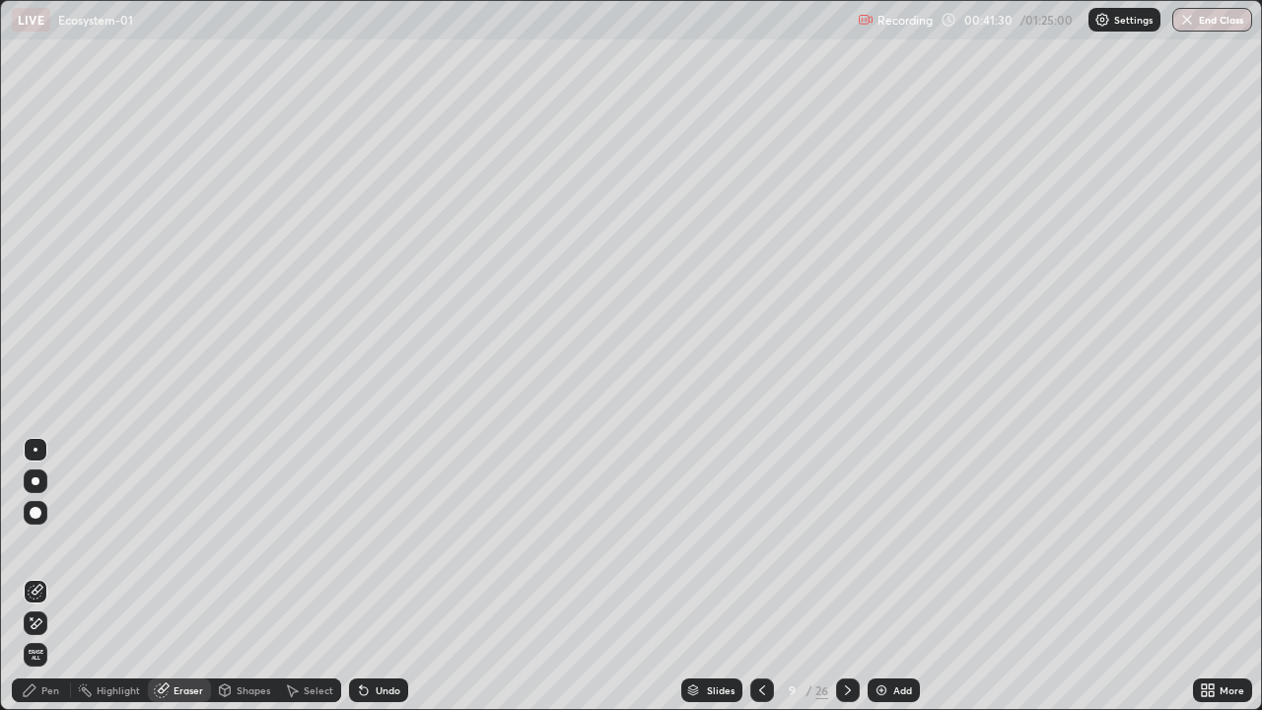
click at [43, 576] on div "Pen" at bounding box center [41, 691] width 59 height 24
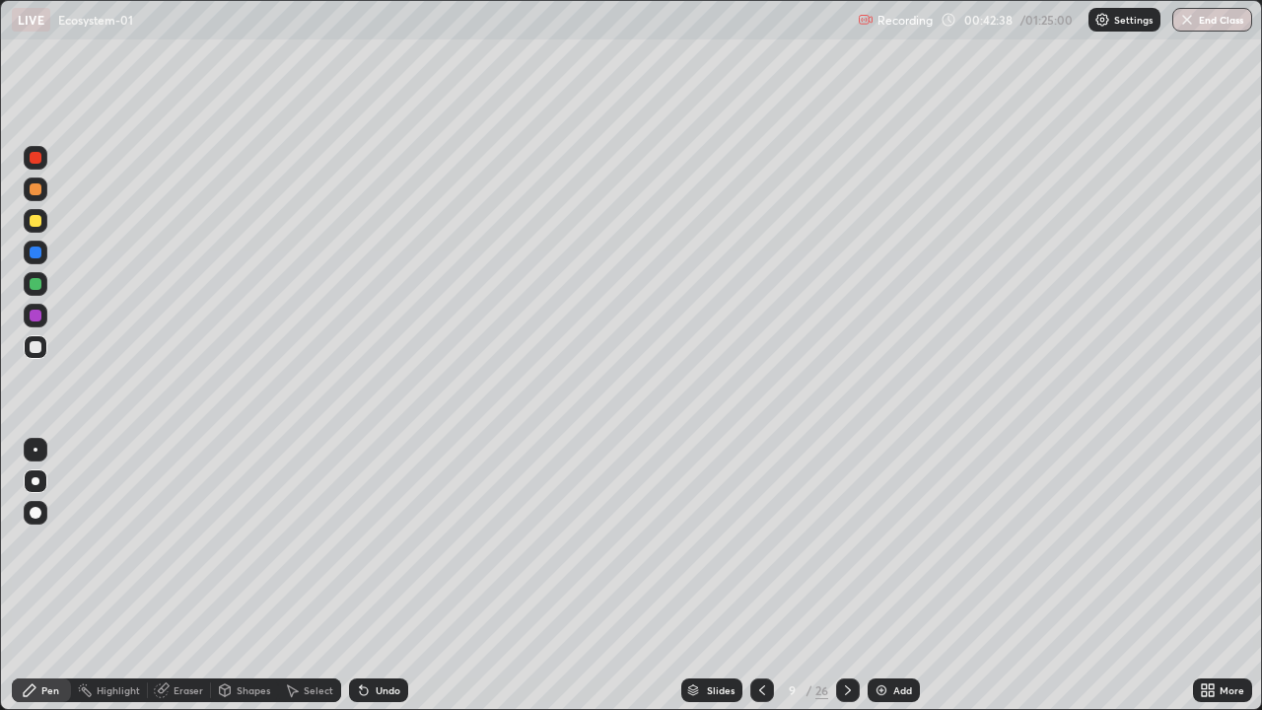
click at [725, 576] on div "Slides" at bounding box center [721, 690] width 28 height 10
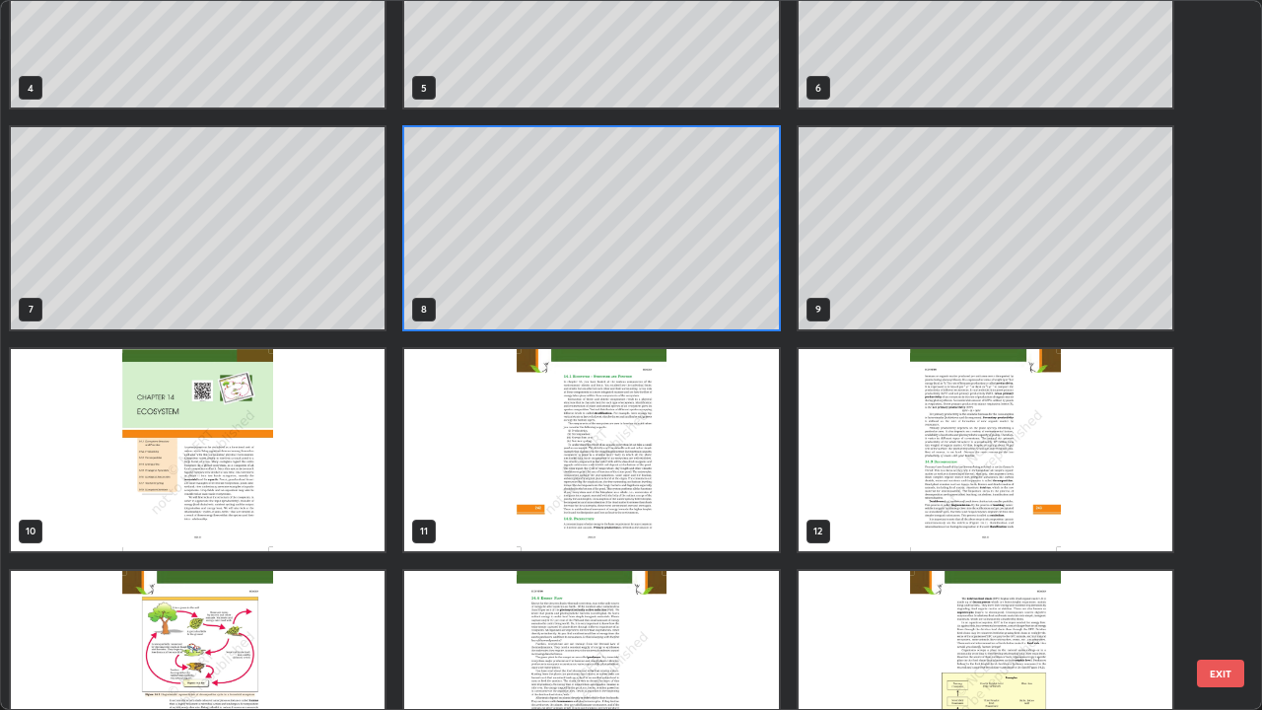
scroll to position [397, 0]
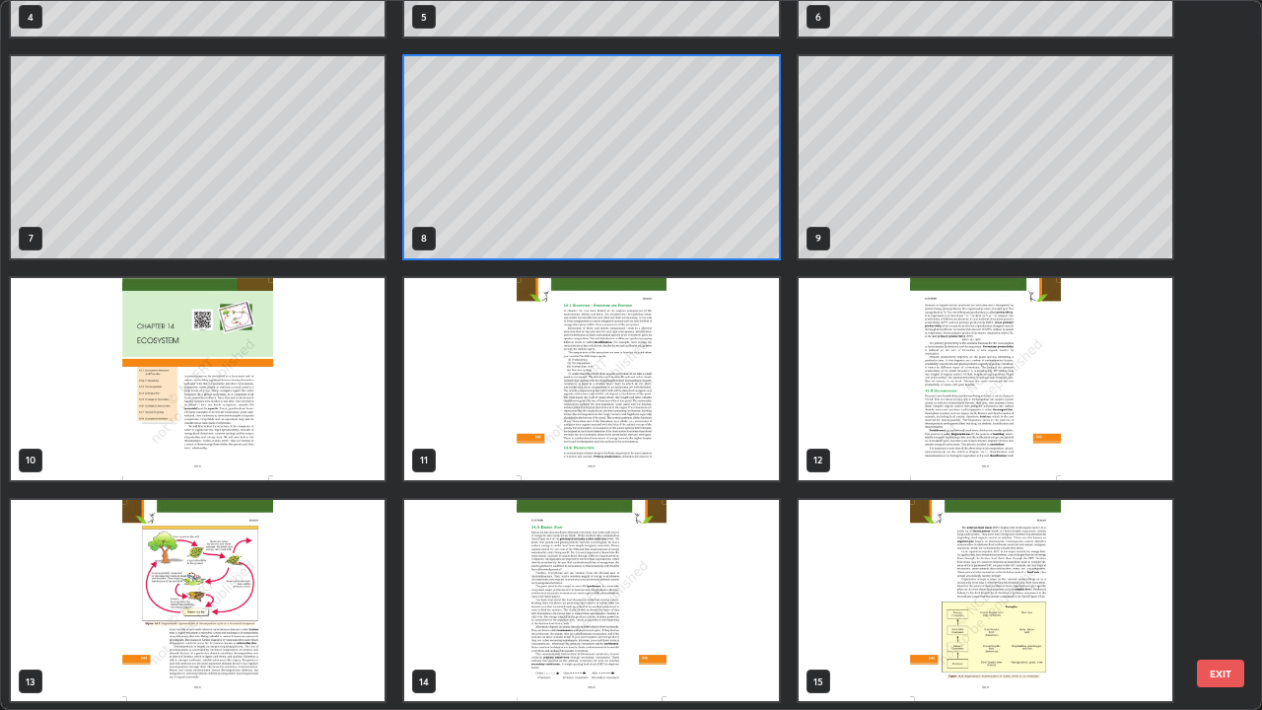
click at [356, 457] on img "grid" at bounding box center [198, 379] width 374 height 202
click at [353, 454] on img "grid" at bounding box center [198, 379] width 374 height 202
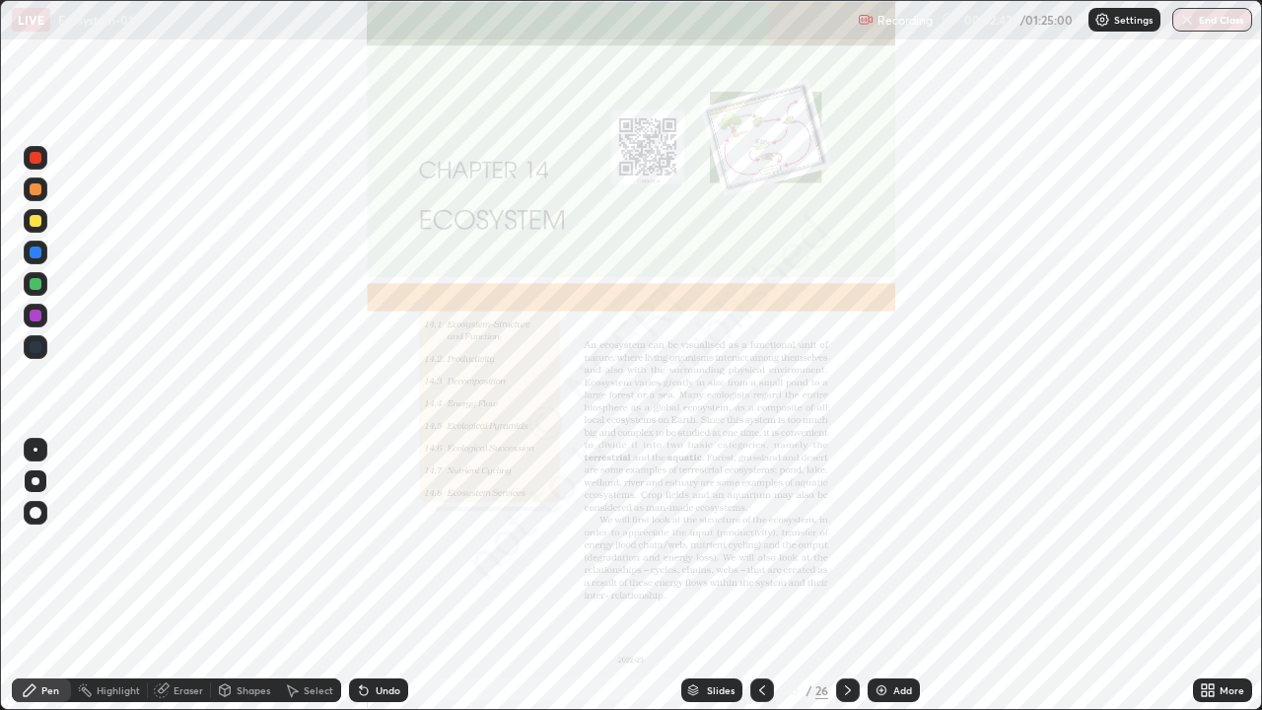
click at [358, 446] on img "grid" at bounding box center [198, 379] width 374 height 202
click at [840, 576] on div at bounding box center [848, 691] width 24 height 24
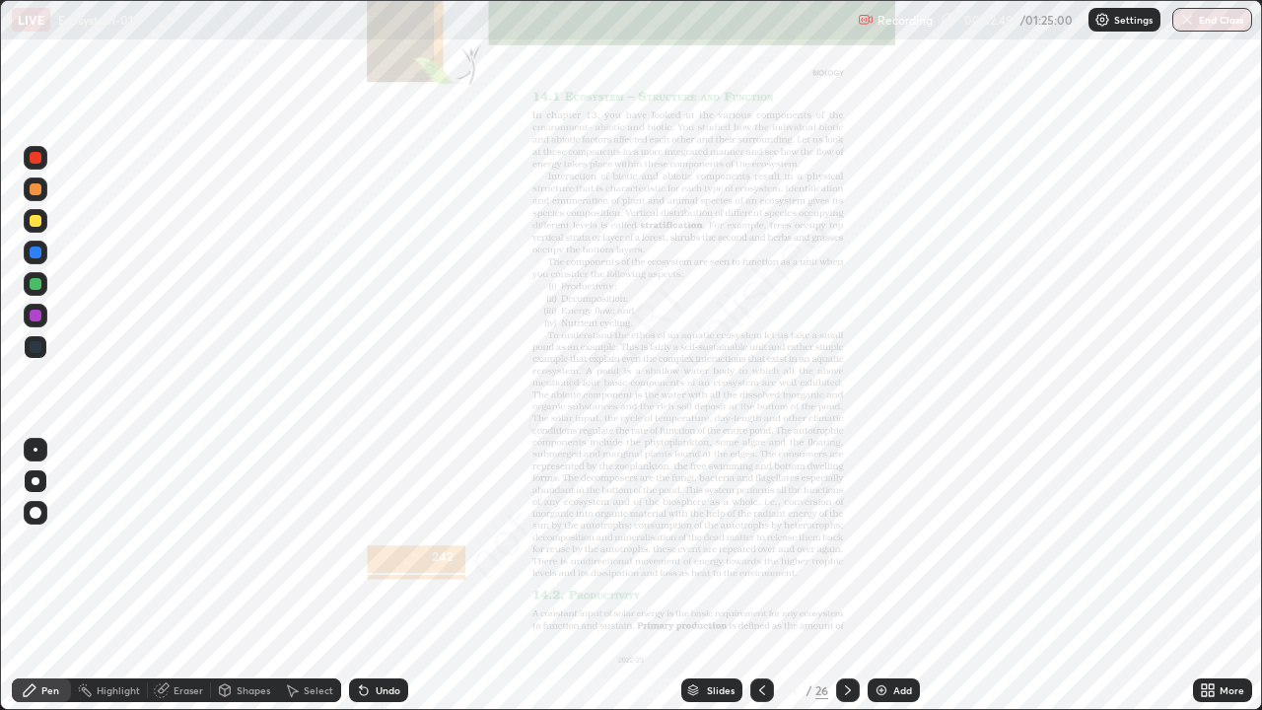
click at [758, 576] on icon at bounding box center [762, 690] width 16 height 16
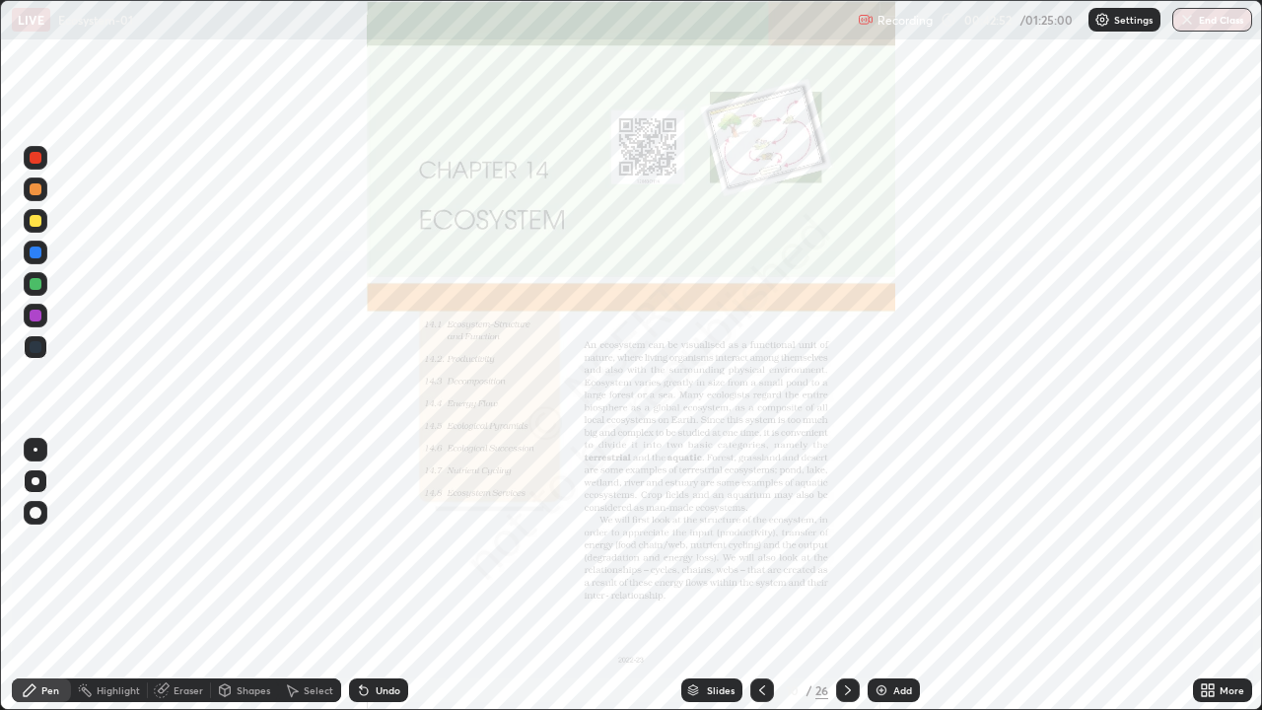
click at [848, 576] on div at bounding box center [848, 691] width 24 height 24
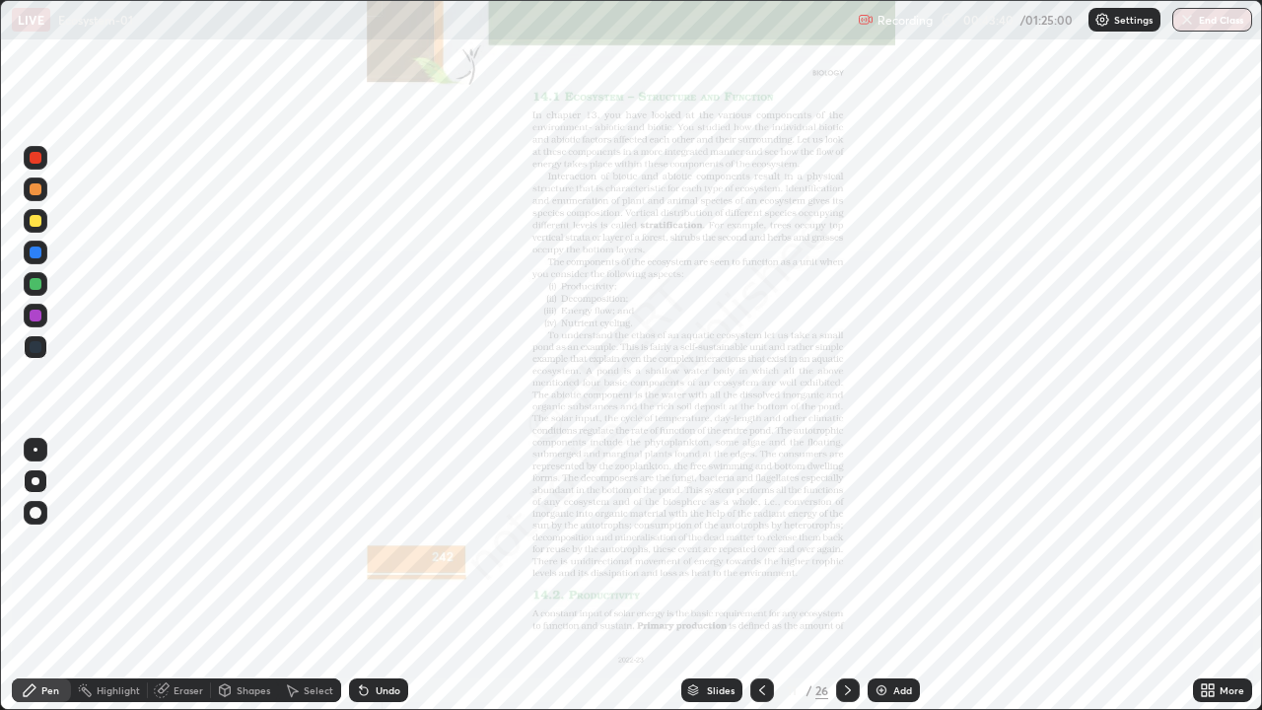
click at [846, 576] on icon at bounding box center [848, 690] width 16 height 16
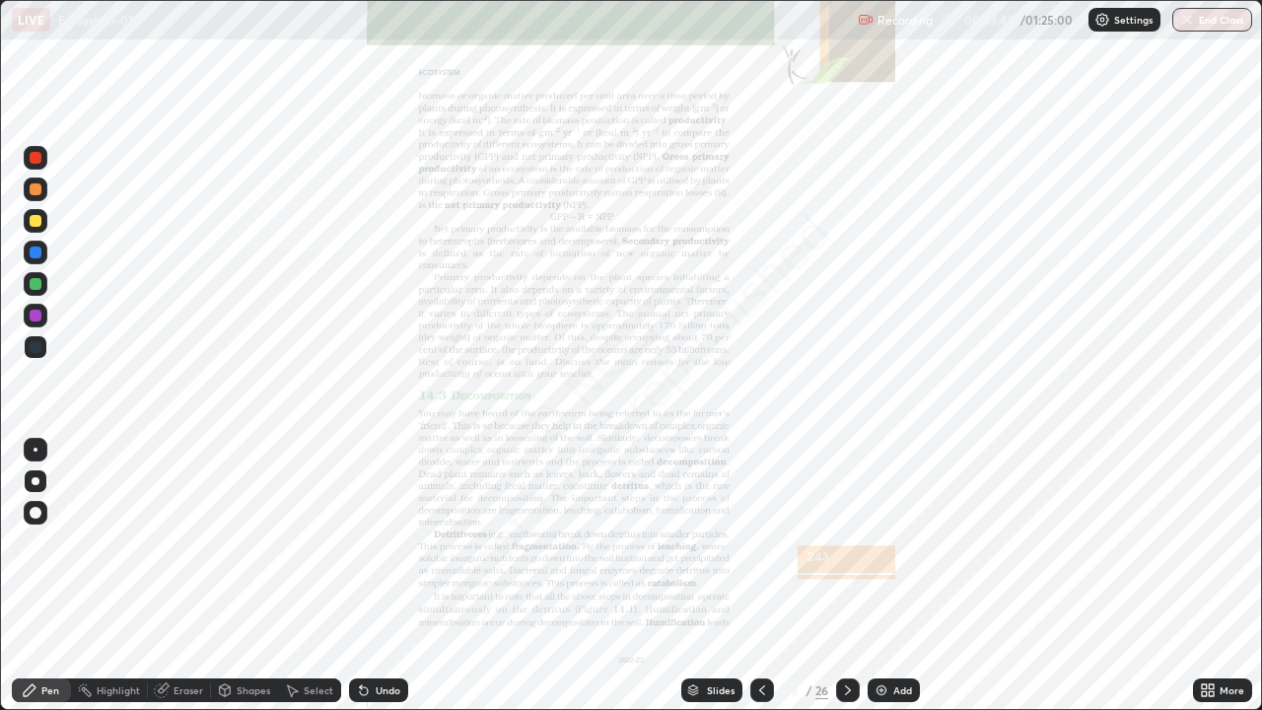
click at [845, 576] on icon at bounding box center [848, 690] width 16 height 16
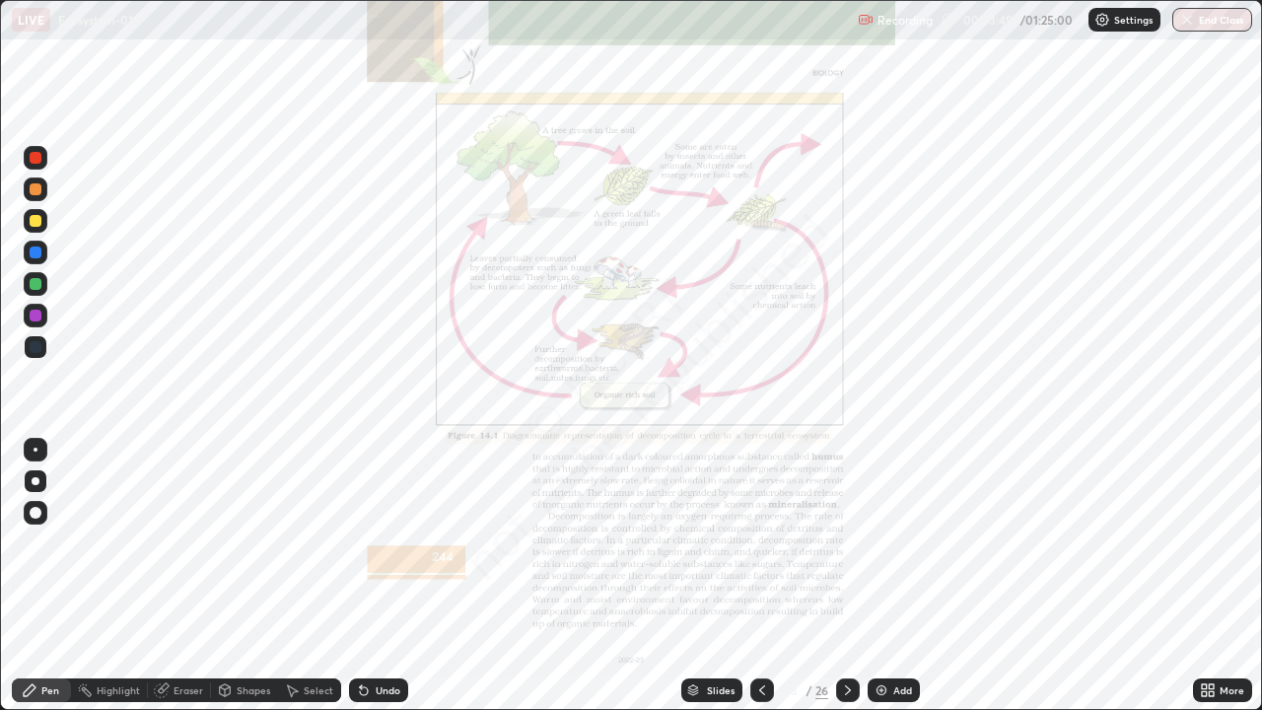
click at [846, 576] on icon at bounding box center [848, 690] width 16 height 16
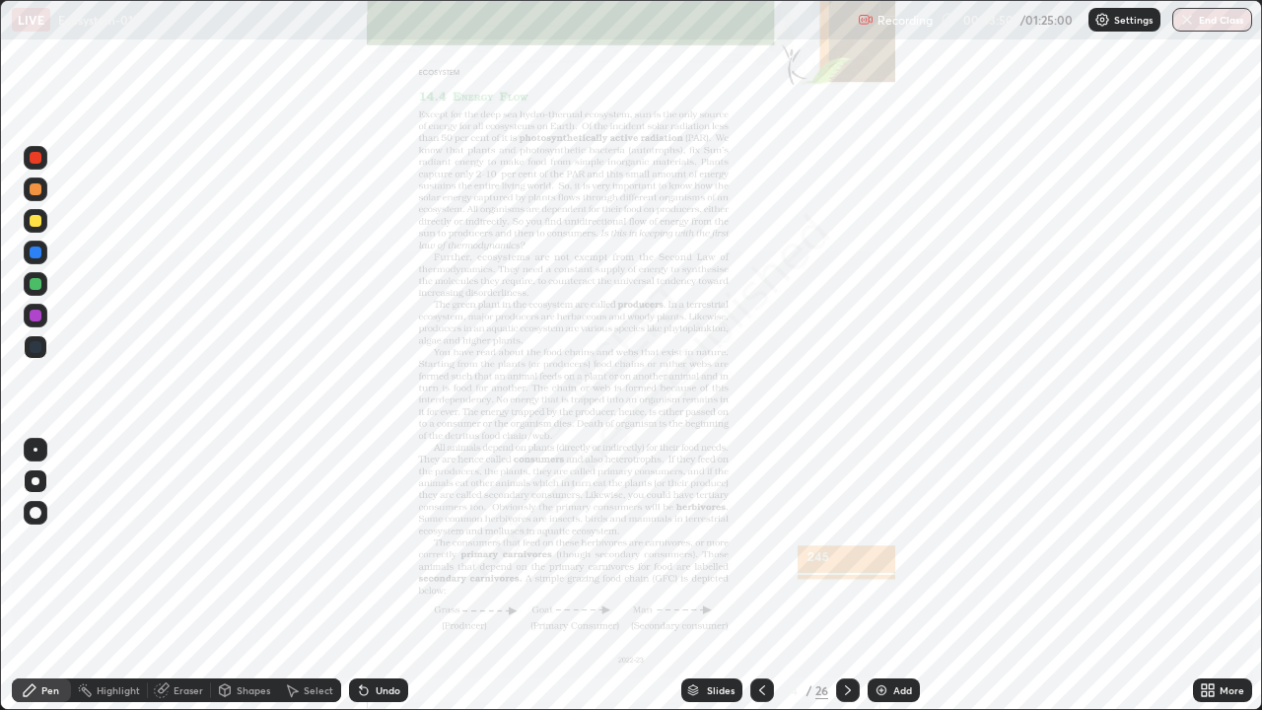
click at [844, 576] on icon at bounding box center [848, 690] width 16 height 16
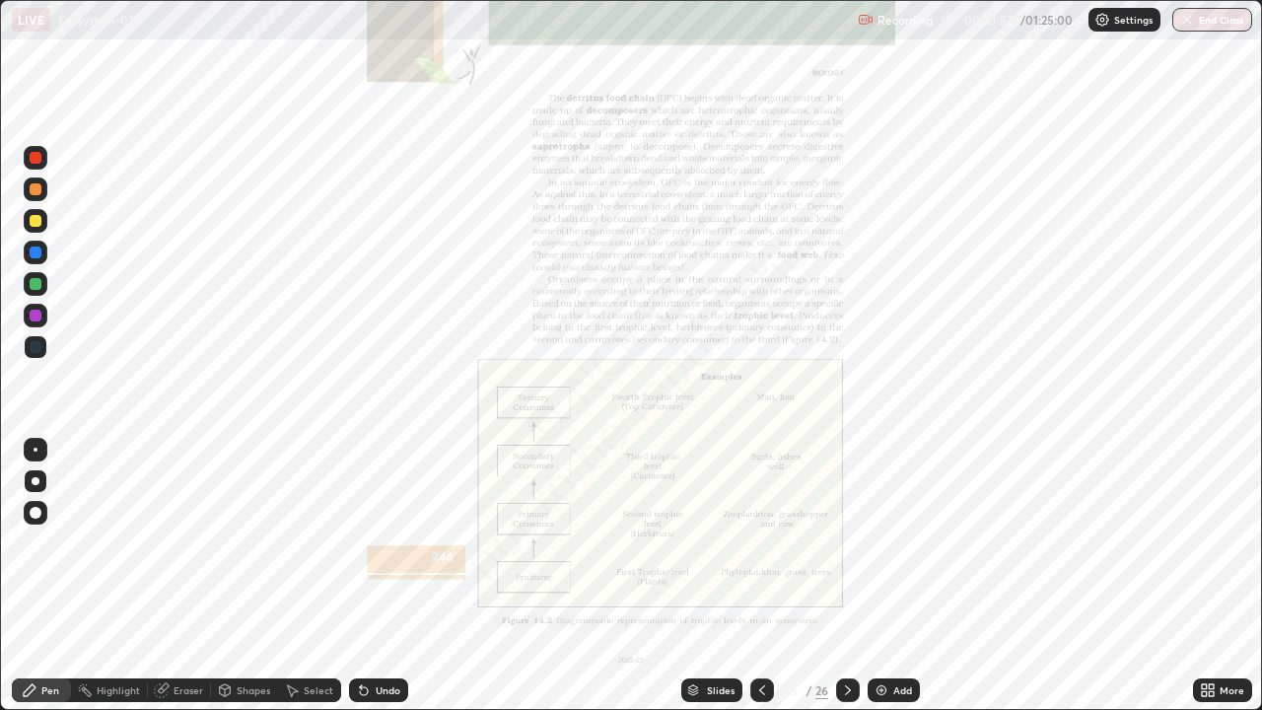
click at [845, 576] on icon at bounding box center [848, 690] width 16 height 16
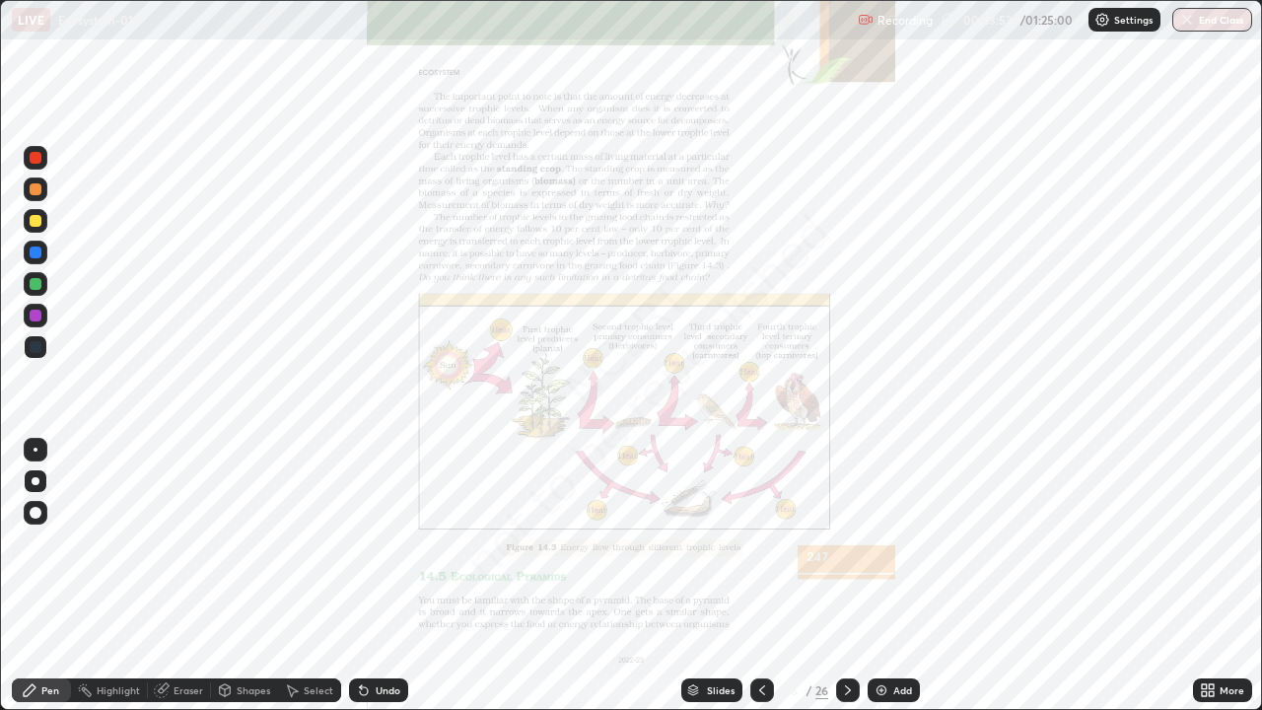
click at [848, 576] on div at bounding box center [848, 690] width 24 height 39
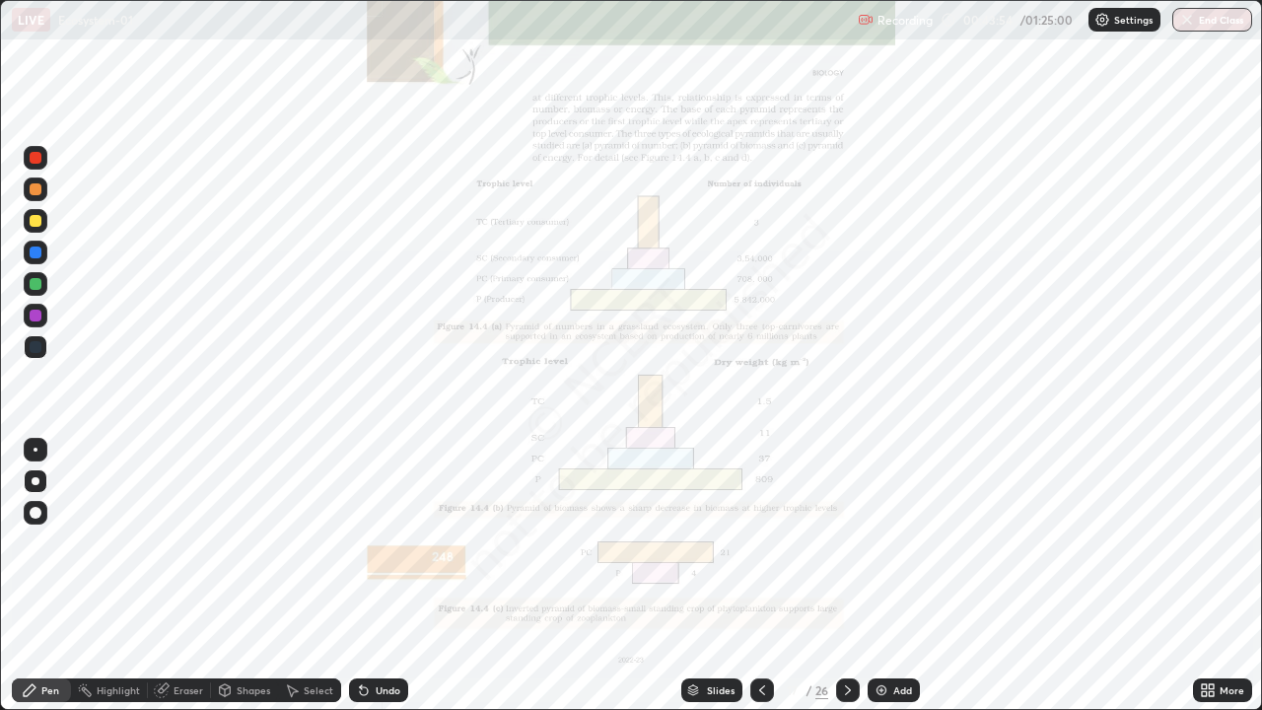
click at [847, 576] on icon at bounding box center [848, 690] width 16 height 16
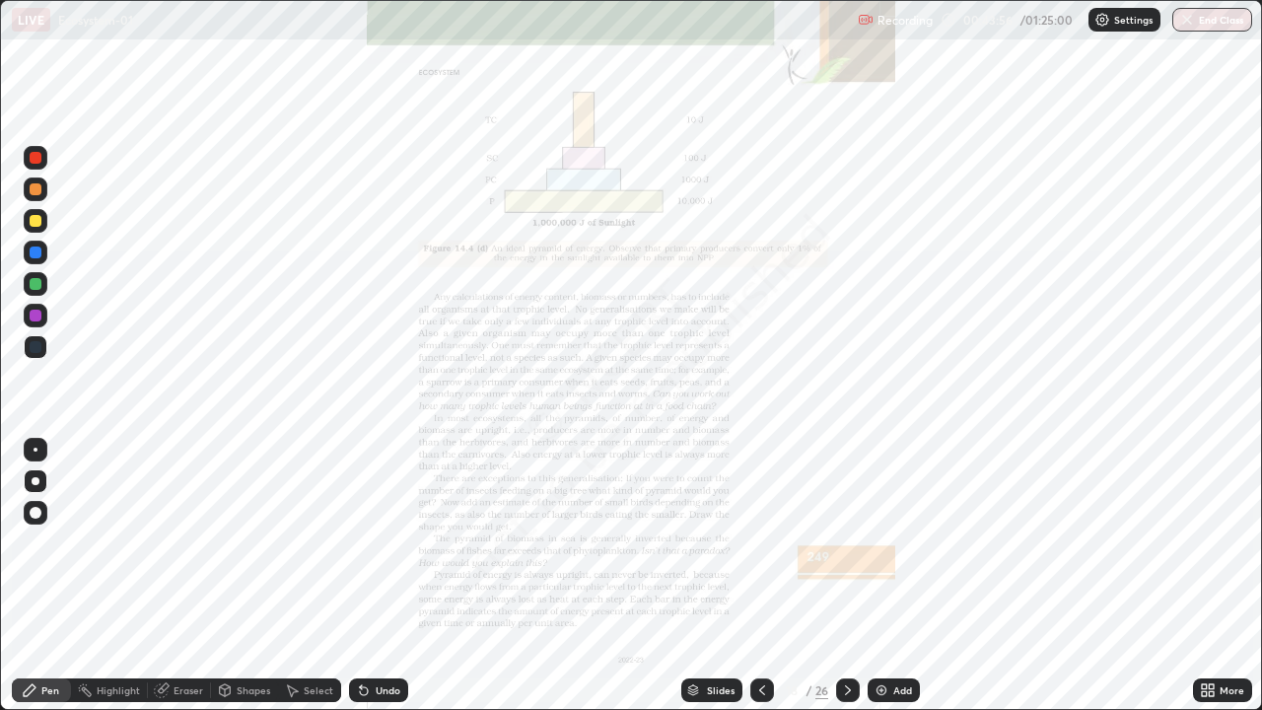
click at [849, 576] on icon at bounding box center [848, 690] width 16 height 16
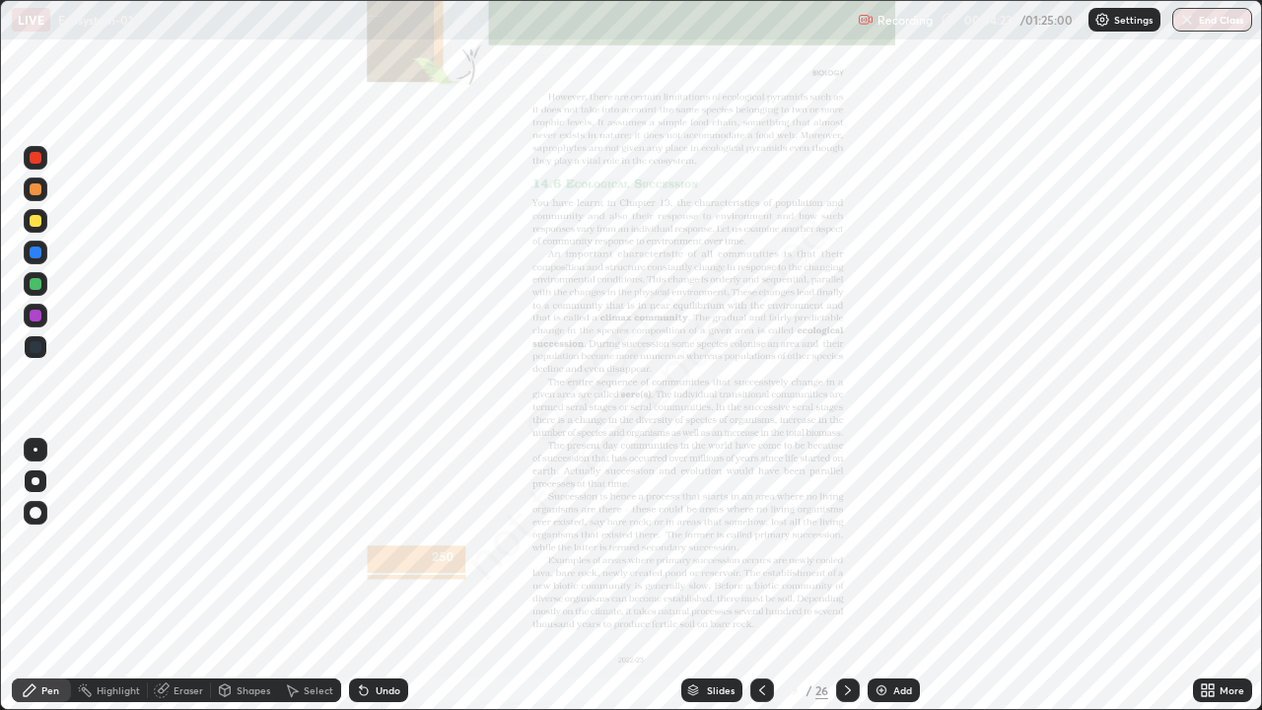
click at [846, 576] on icon at bounding box center [848, 690] width 16 height 16
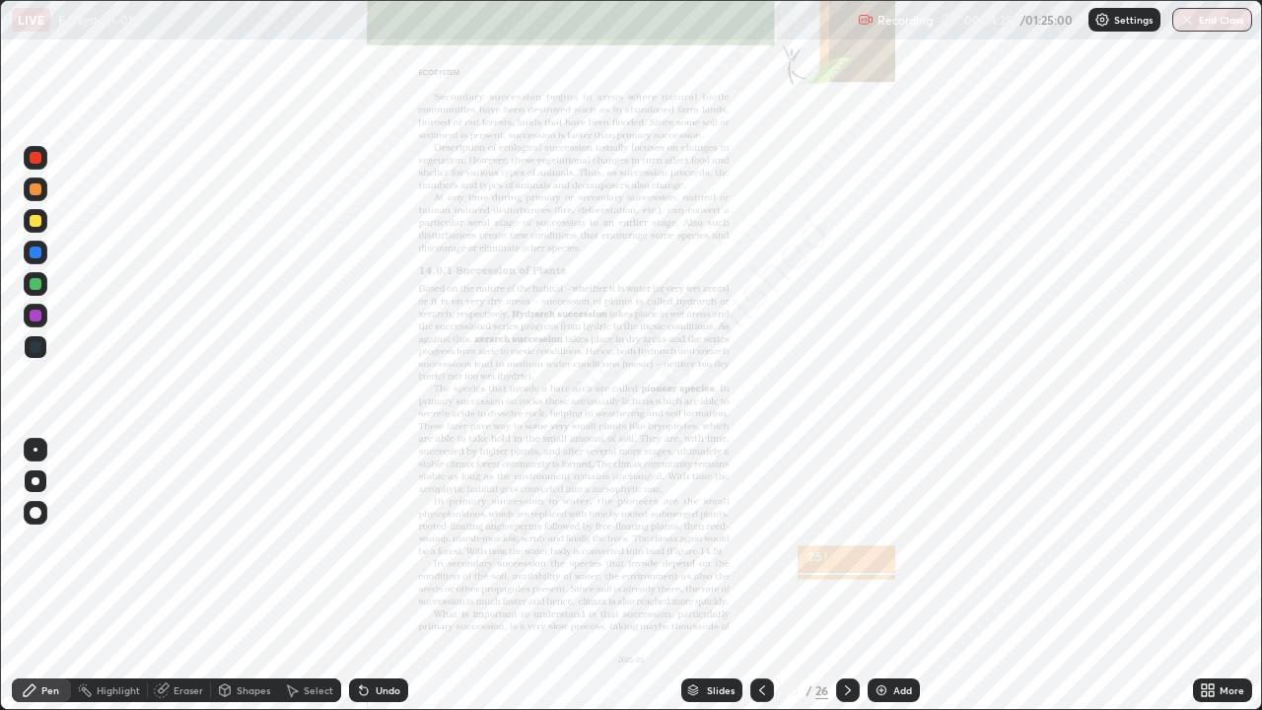
click at [844, 576] on icon at bounding box center [848, 690] width 16 height 16
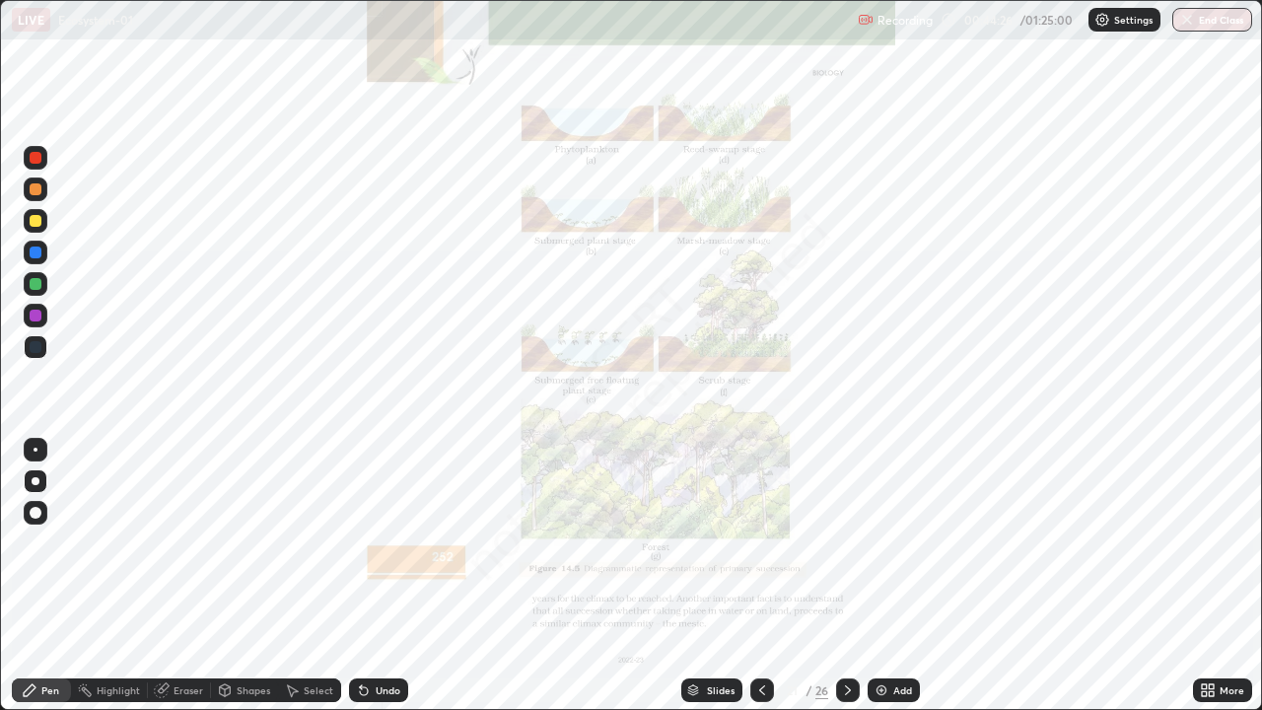
click at [846, 576] on icon at bounding box center [848, 690] width 16 height 16
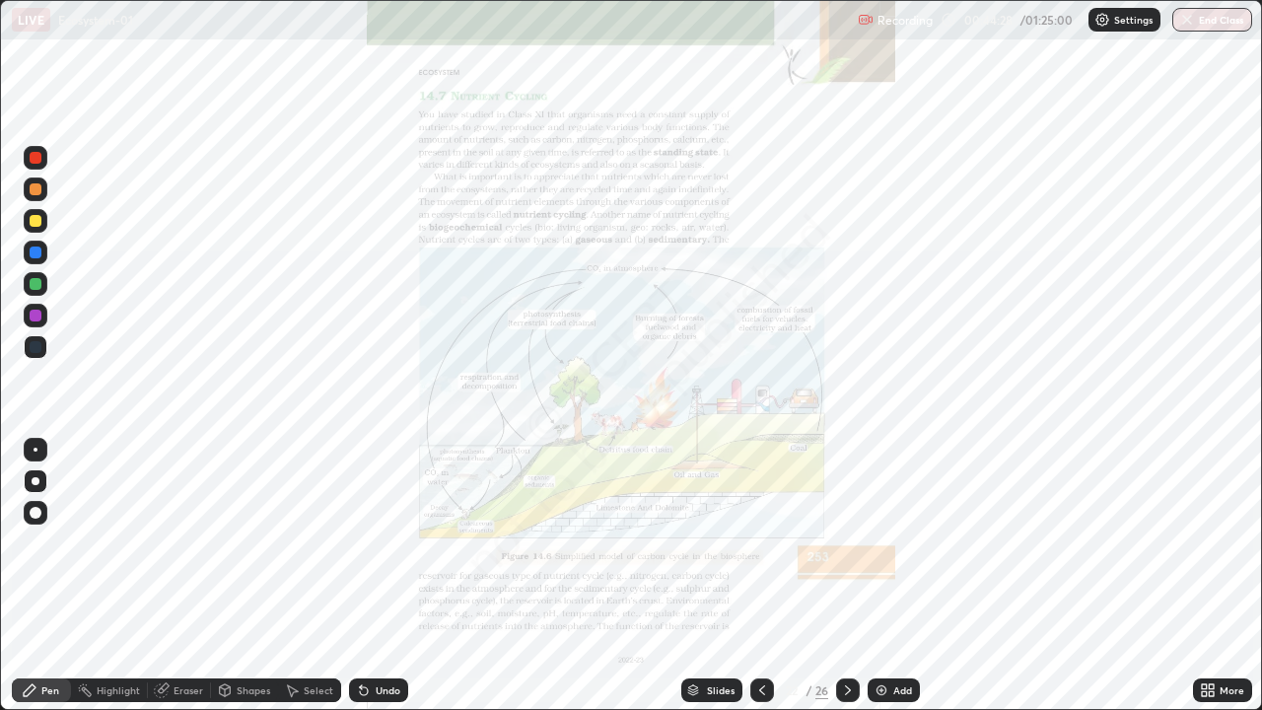
click at [844, 576] on icon at bounding box center [848, 690] width 16 height 16
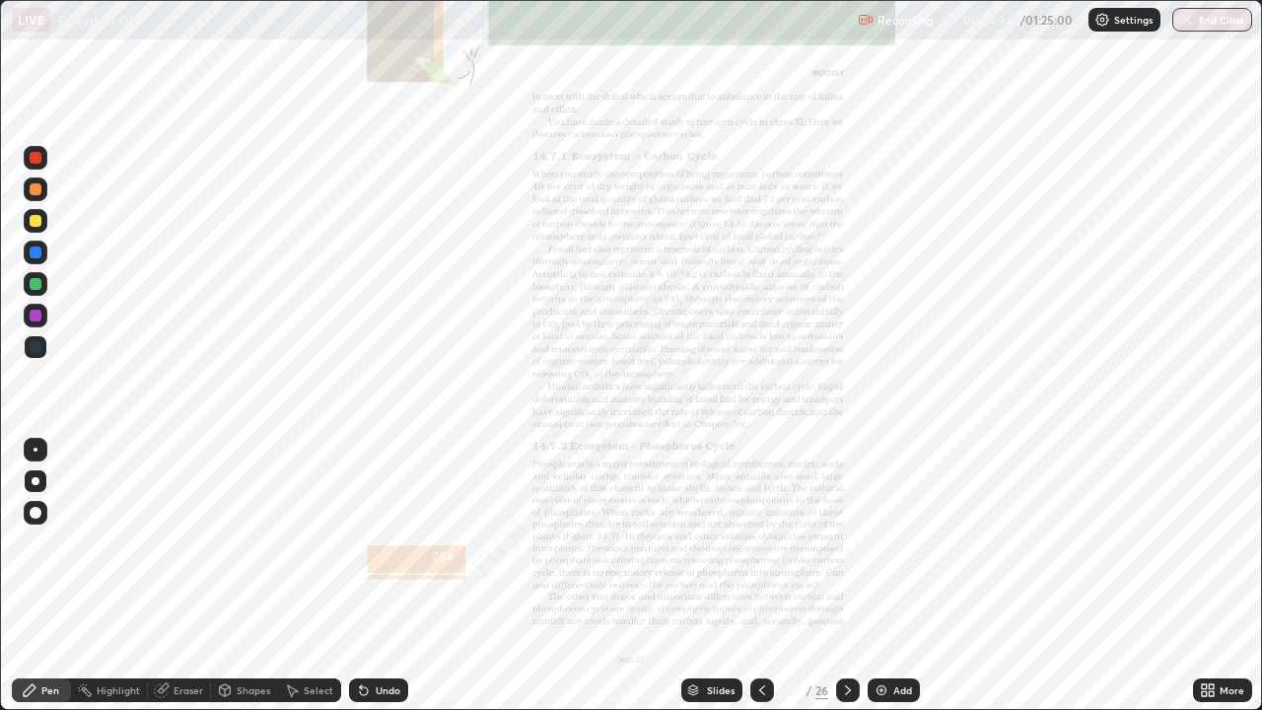
click at [849, 576] on icon at bounding box center [848, 690] width 16 height 16
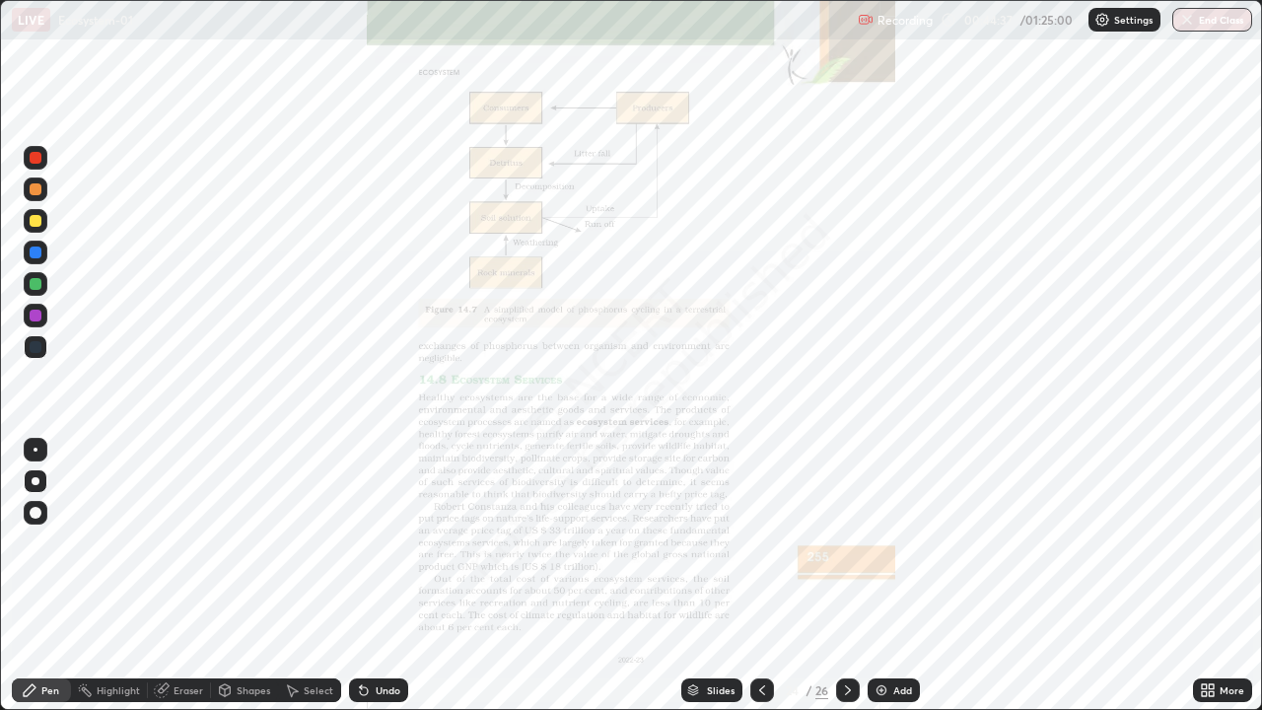
click at [846, 576] on icon at bounding box center [848, 690] width 16 height 16
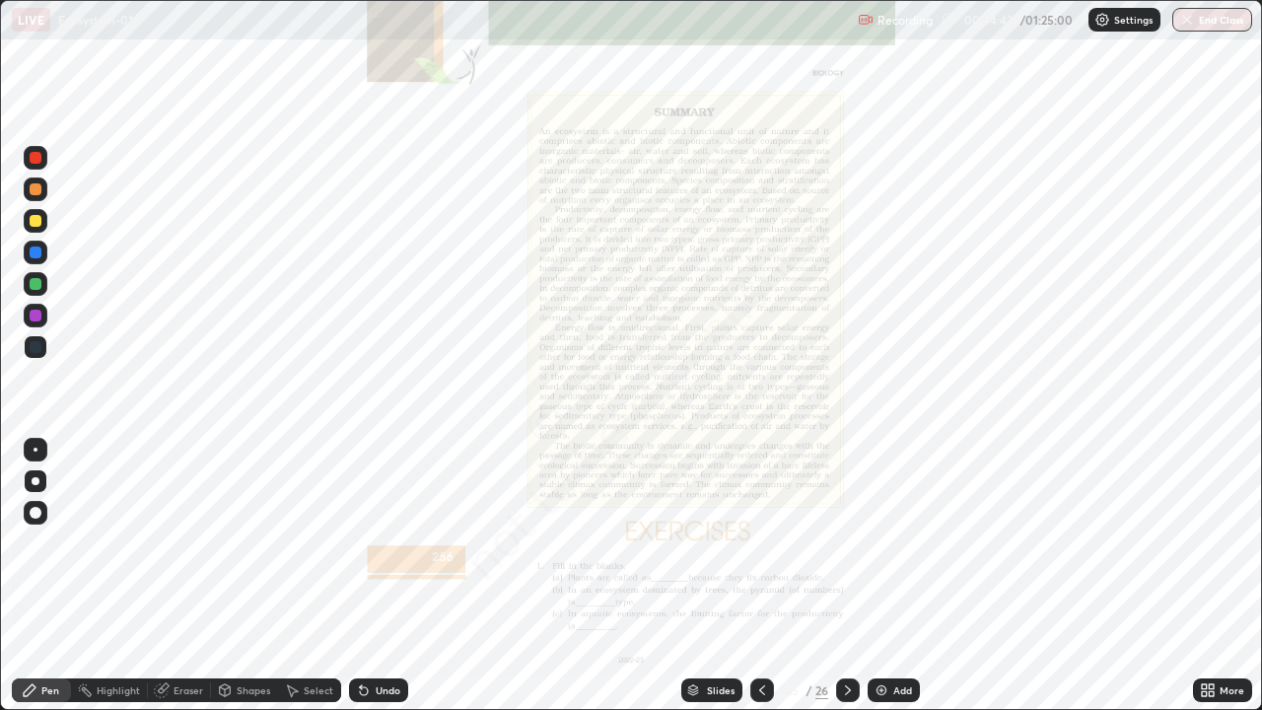
click at [729, 576] on div "Slides" at bounding box center [721, 690] width 28 height 10
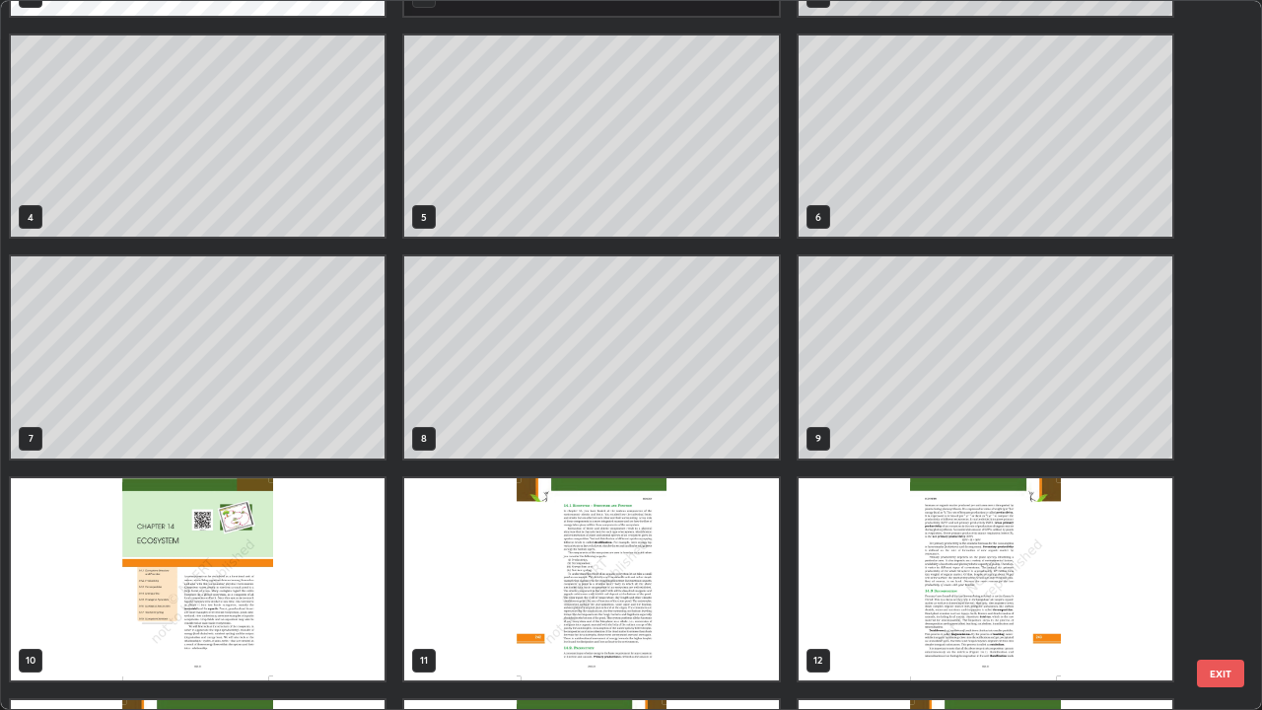
scroll to position [197, 0]
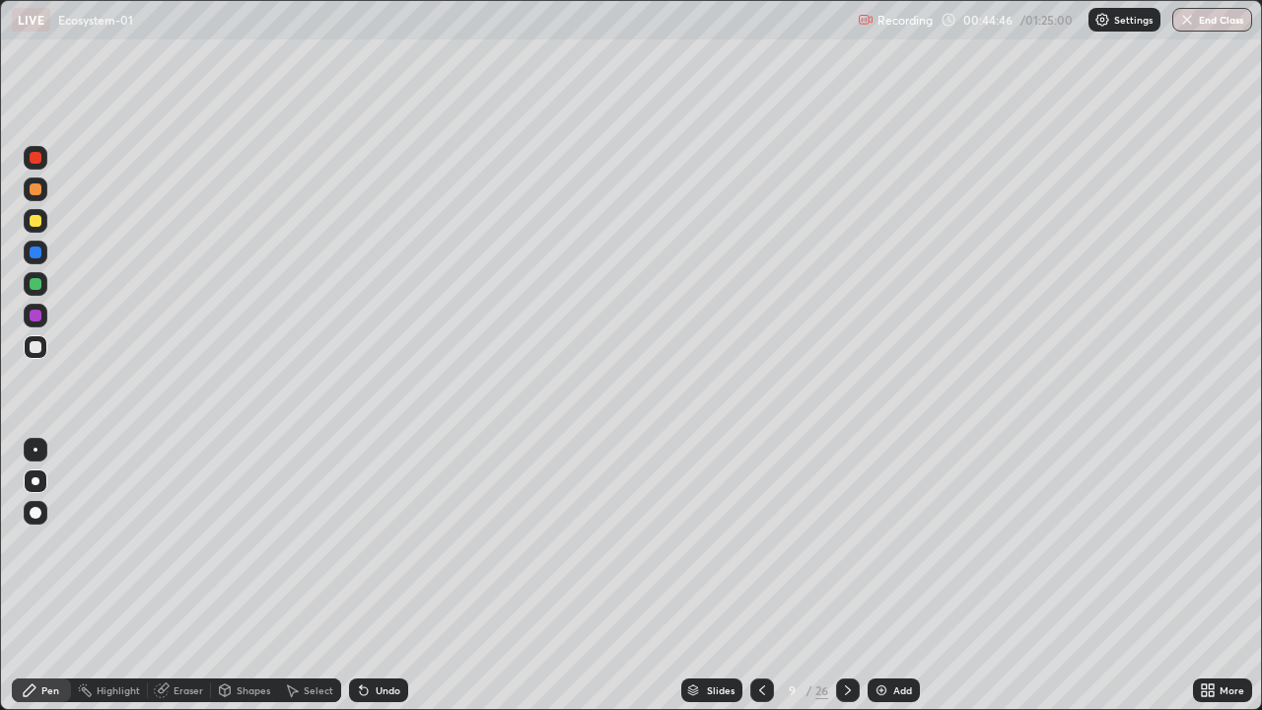
click at [891, 576] on div "Add" at bounding box center [894, 691] width 52 height 24
click at [39, 286] on div at bounding box center [36, 284] width 12 height 12
click at [42, 345] on div at bounding box center [36, 347] width 24 height 24
click at [726, 576] on div "Slides" at bounding box center [722, 690] width 28 height 10
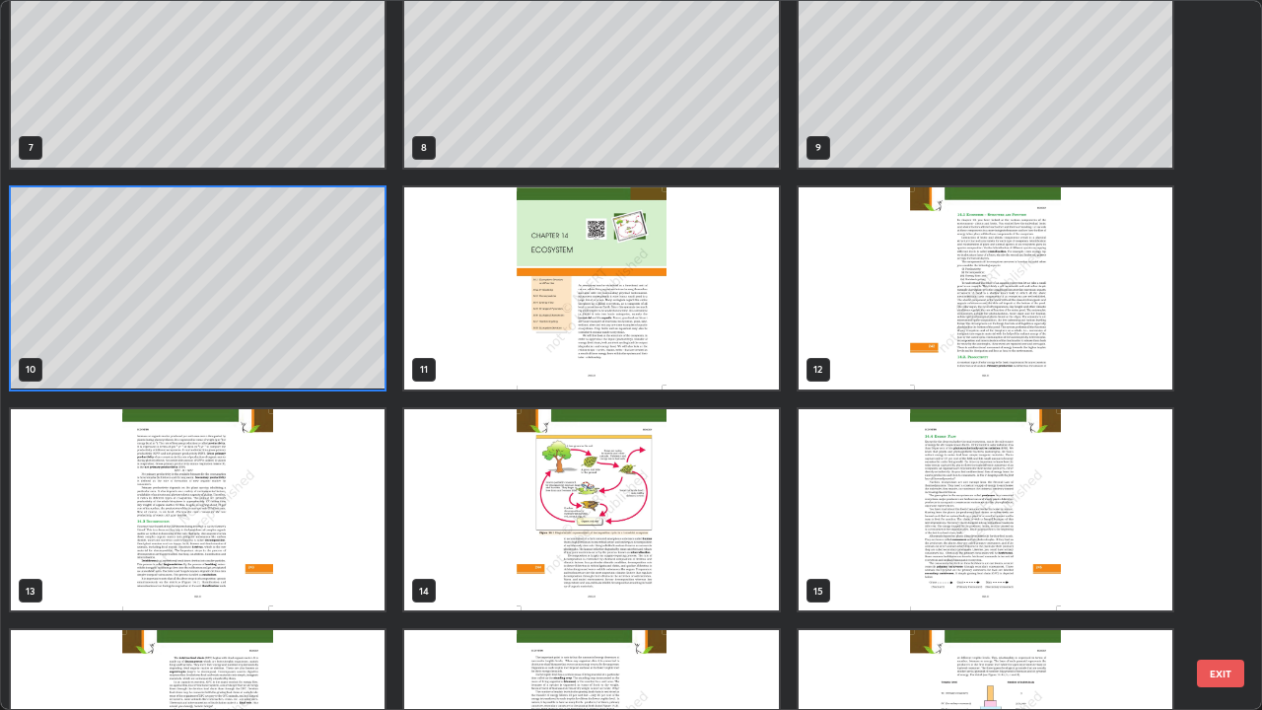
scroll to position [560, 0]
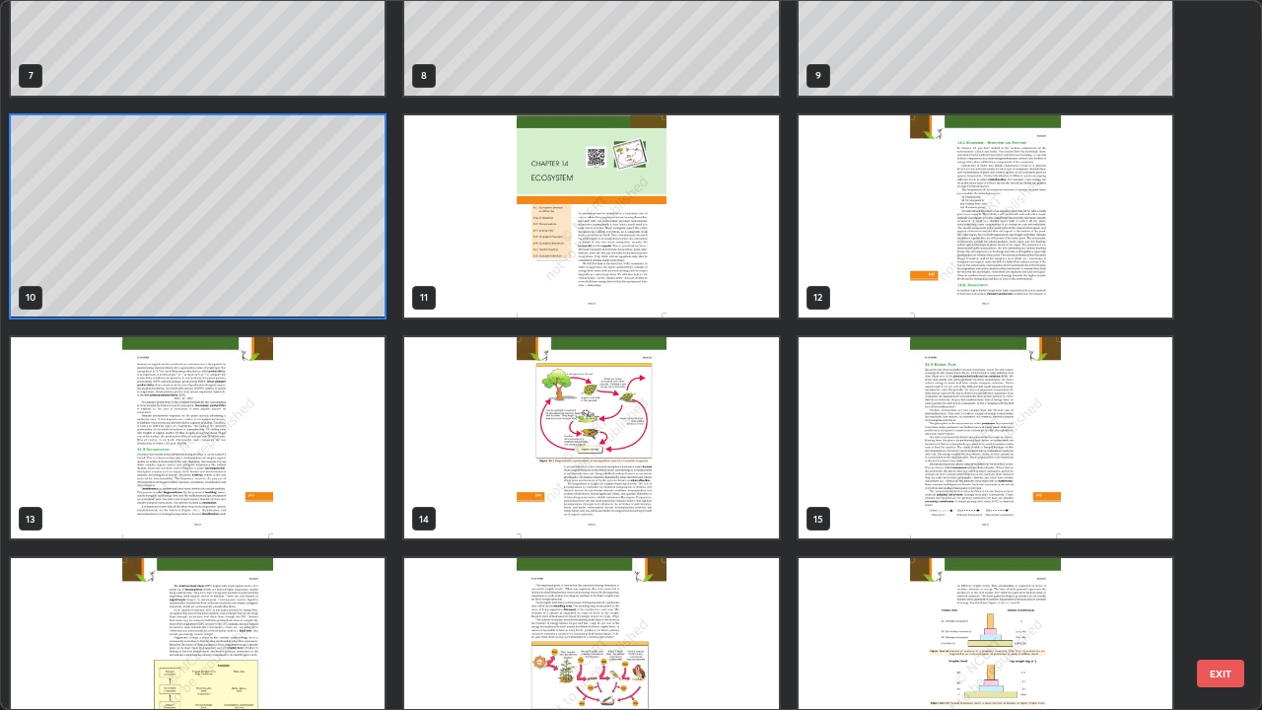
click at [866, 307] on img "grid" at bounding box center [986, 216] width 374 height 202
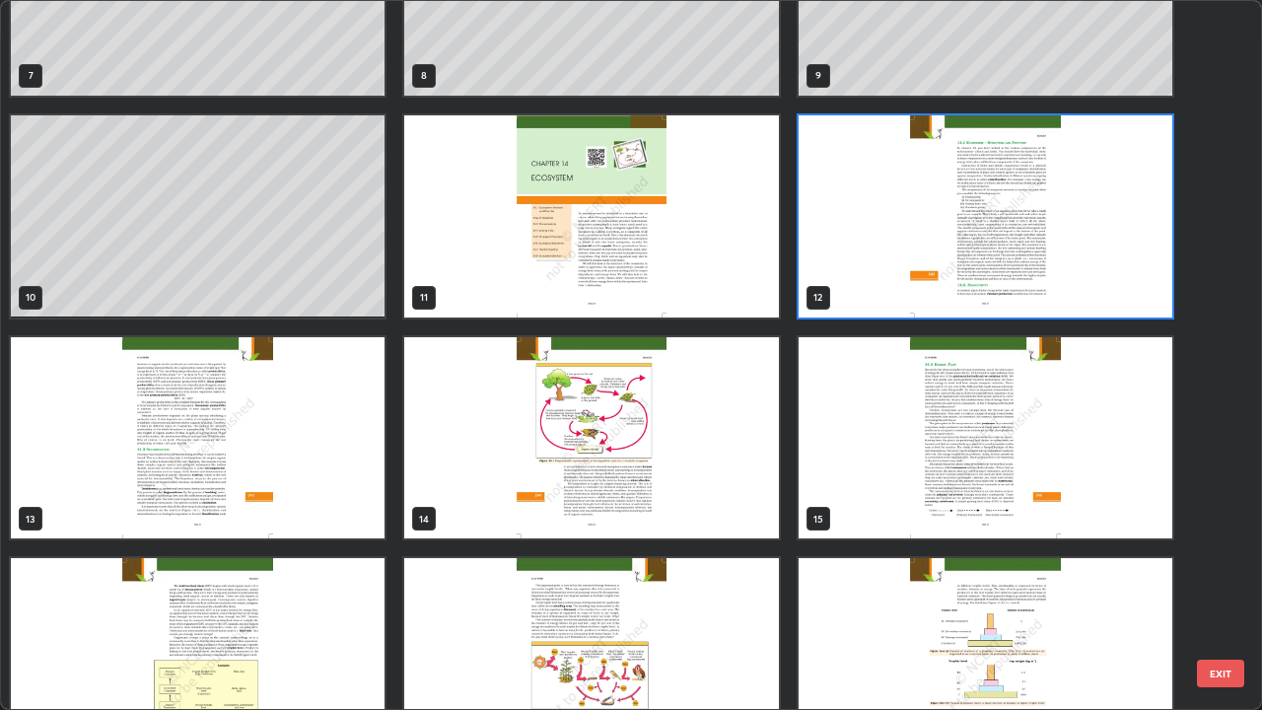
click at [866, 307] on img "grid" at bounding box center [986, 216] width 374 height 202
click at [871, 308] on img "grid" at bounding box center [986, 216] width 374 height 202
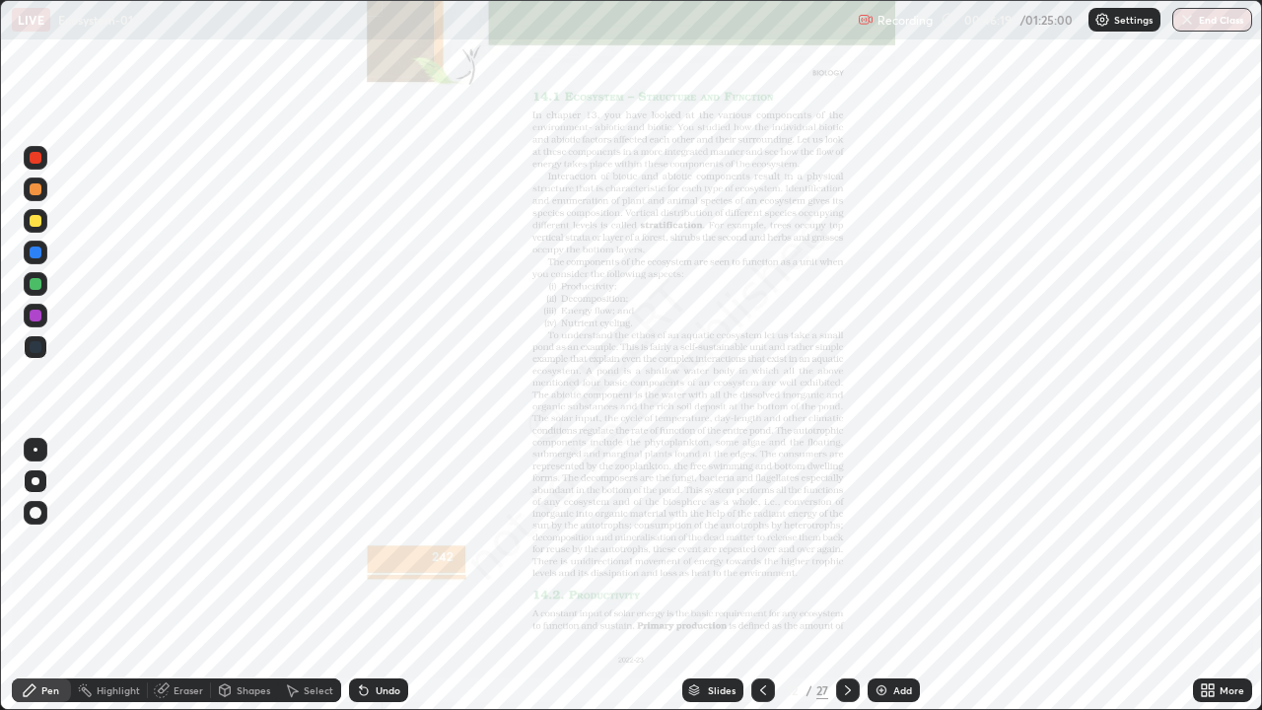
click at [1234, 576] on div "More" at bounding box center [1232, 690] width 25 height 10
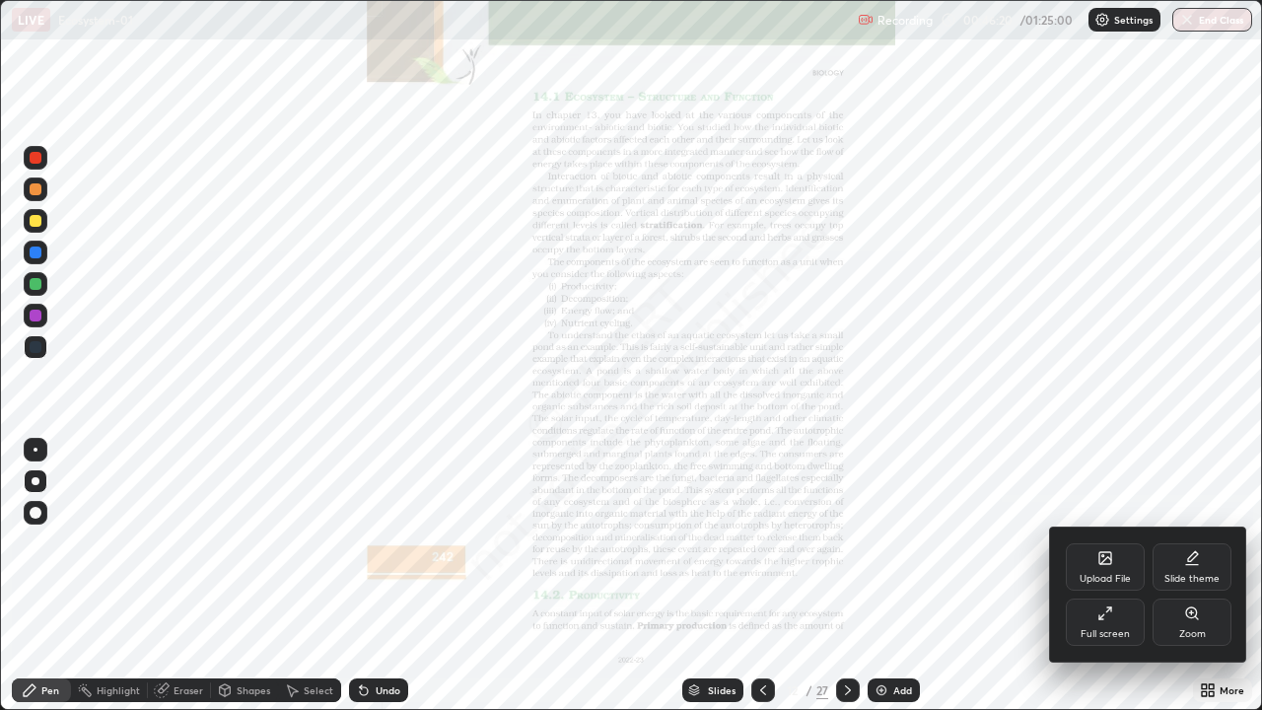
click at [1194, 576] on div "Zoom" at bounding box center [1193, 634] width 27 height 10
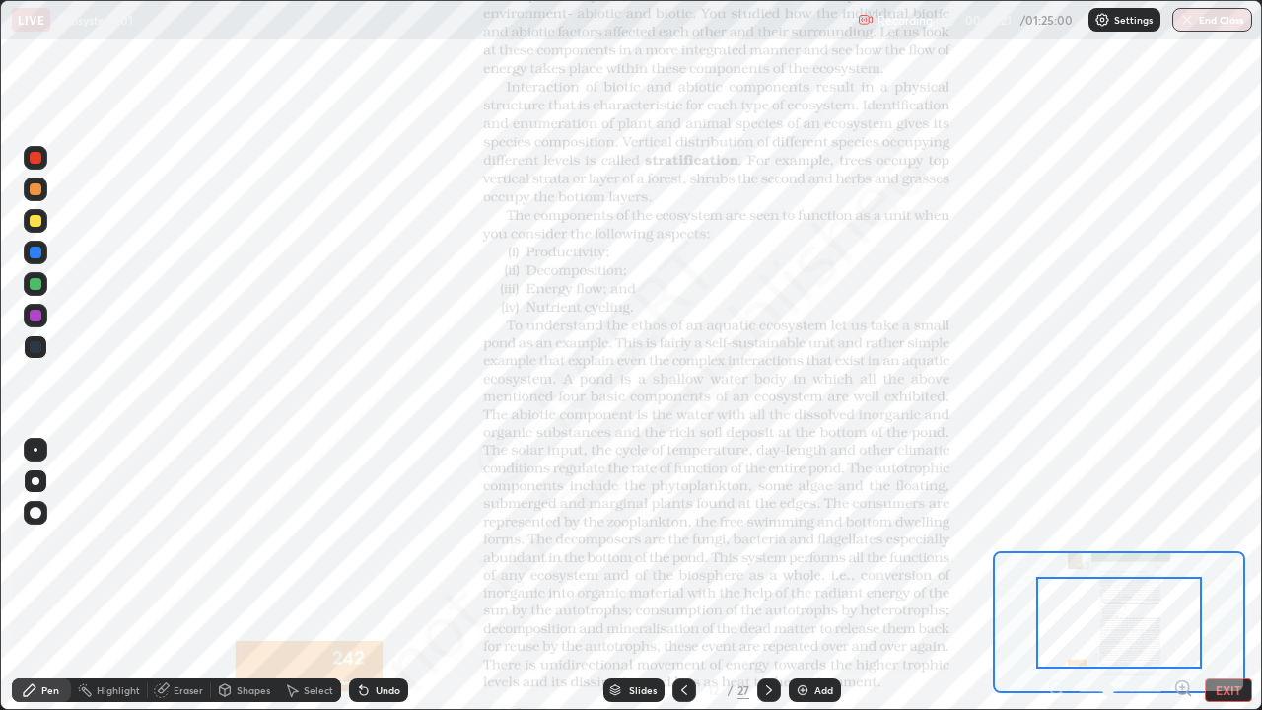
click at [1188, 576] on icon at bounding box center [1189, 694] width 4 height 4
click at [1182, 576] on icon at bounding box center [1183, 687] width 5 height 0
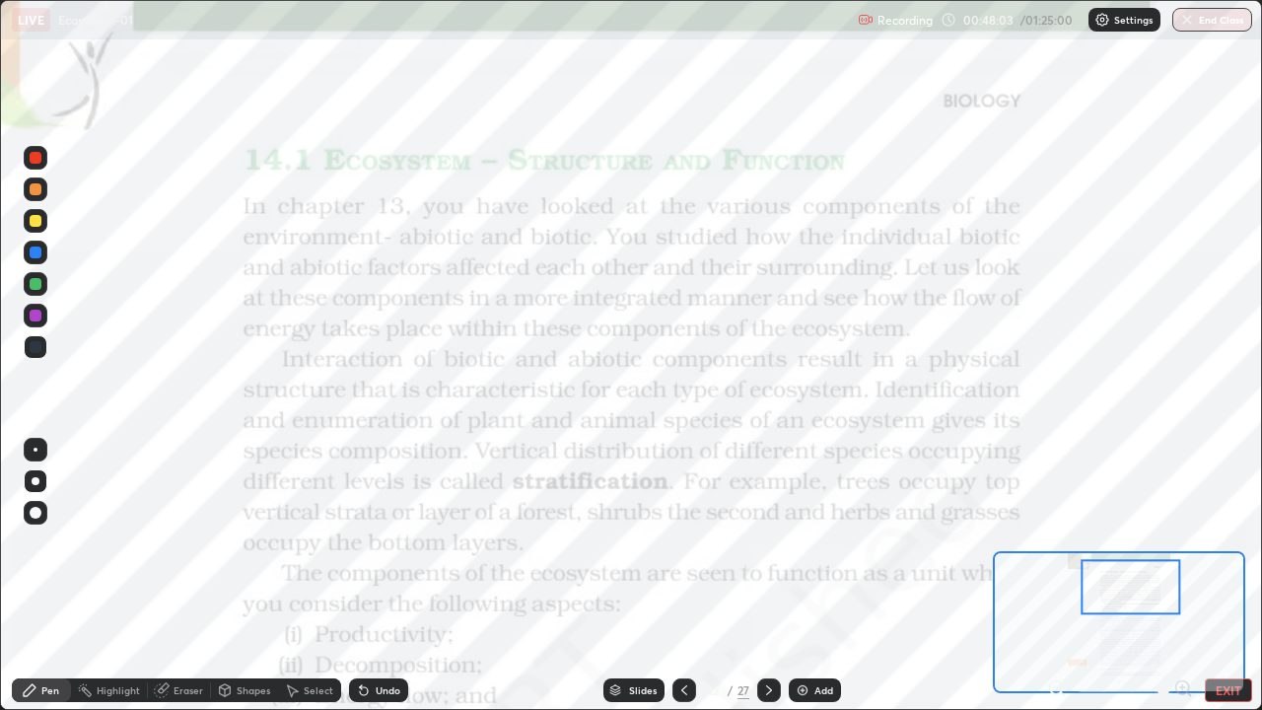
click at [654, 576] on div "Slides" at bounding box center [643, 690] width 28 height 10
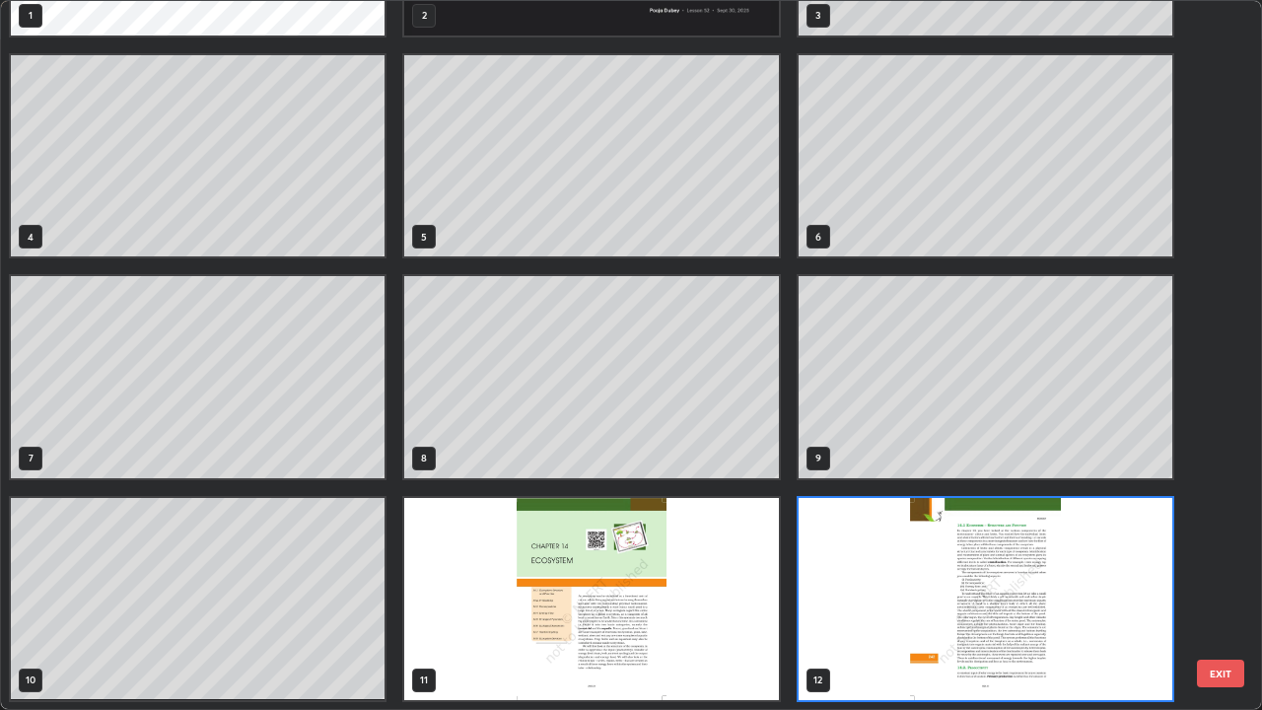
scroll to position [702, 1251]
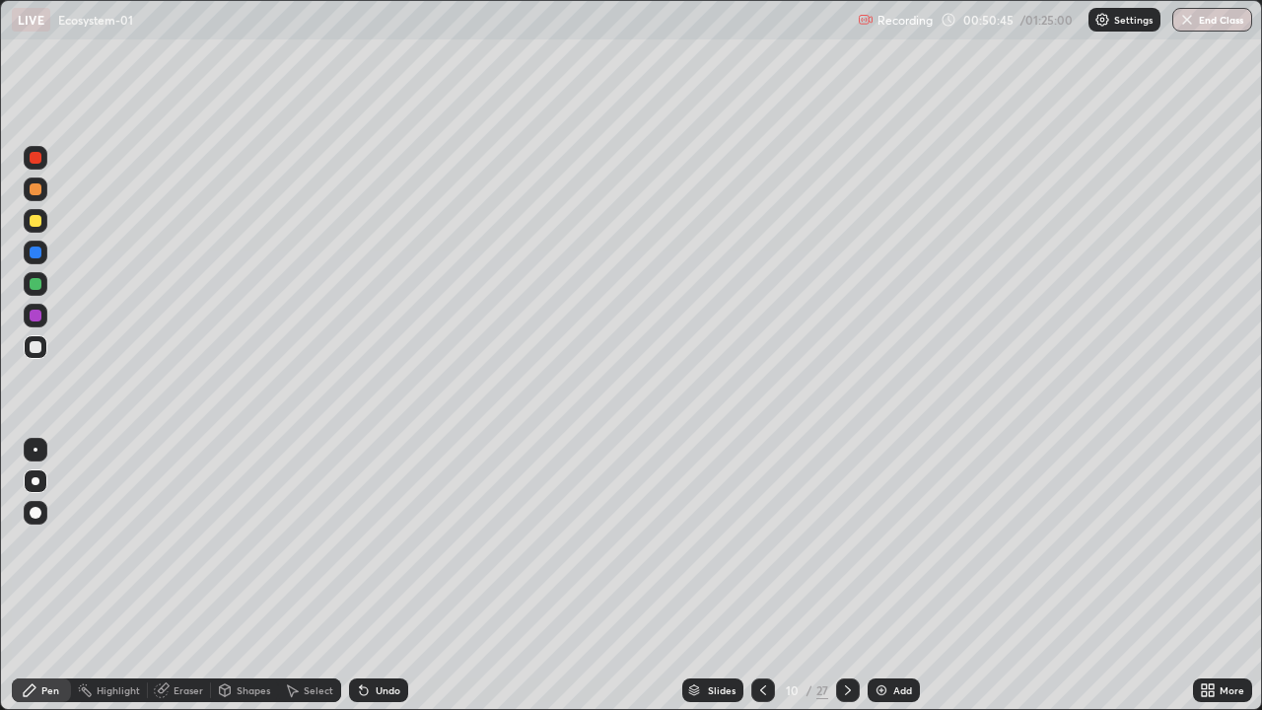
click at [914, 576] on div "Add" at bounding box center [894, 691] width 52 height 24
click at [32, 284] on div at bounding box center [36, 284] width 12 height 12
click at [45, 351] on div at bounding box center [36, 347] width 24 height 24
click at [902, 576] on div "Add" at bounding box center [903, 690] width 19 height 10
click at [39, 294] on div at bounding box center [36, 284] width 24 height 24
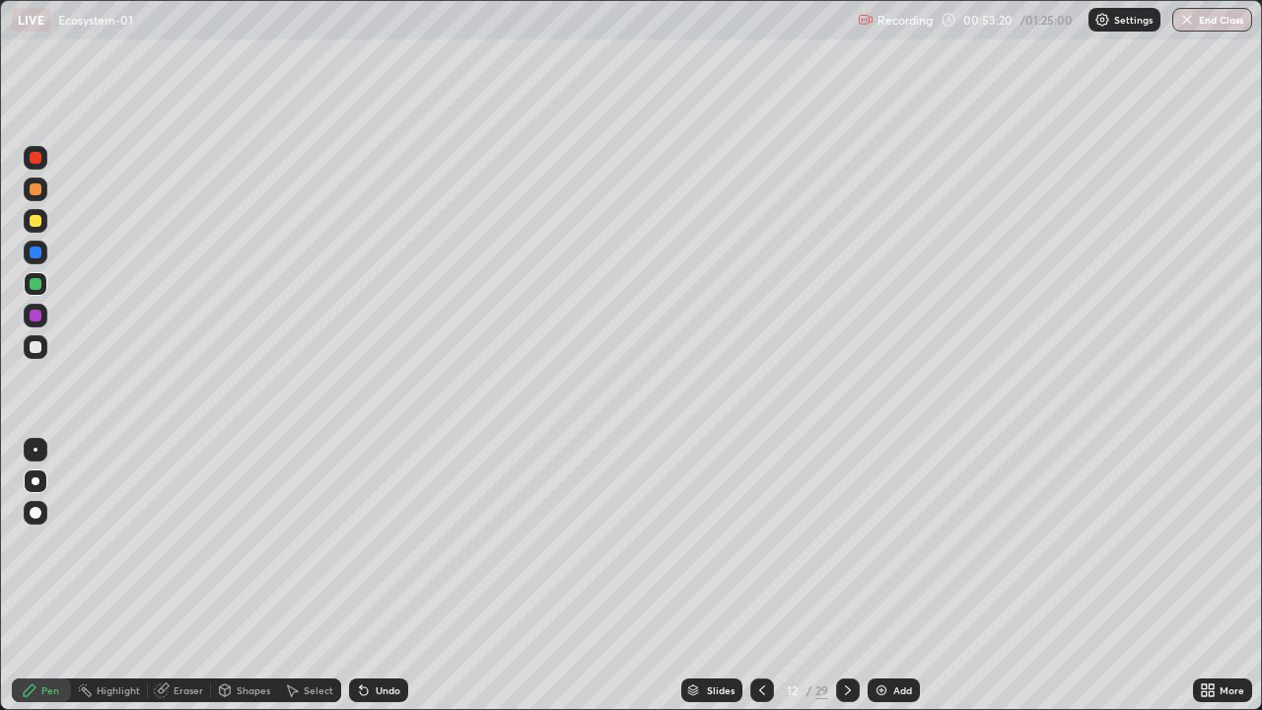
click at [42, 348] on div at bounding box center [36, 347] width 24 height 24
click at [44, 290] on div at bounding box center [36, 284] width 24 height 24
click at [36, 345] on div at bounding box center [36, 347] width 12 height 12
click at [1201, 30] on button "End Class" at bounding box center [1213, 20] width 80 height 24
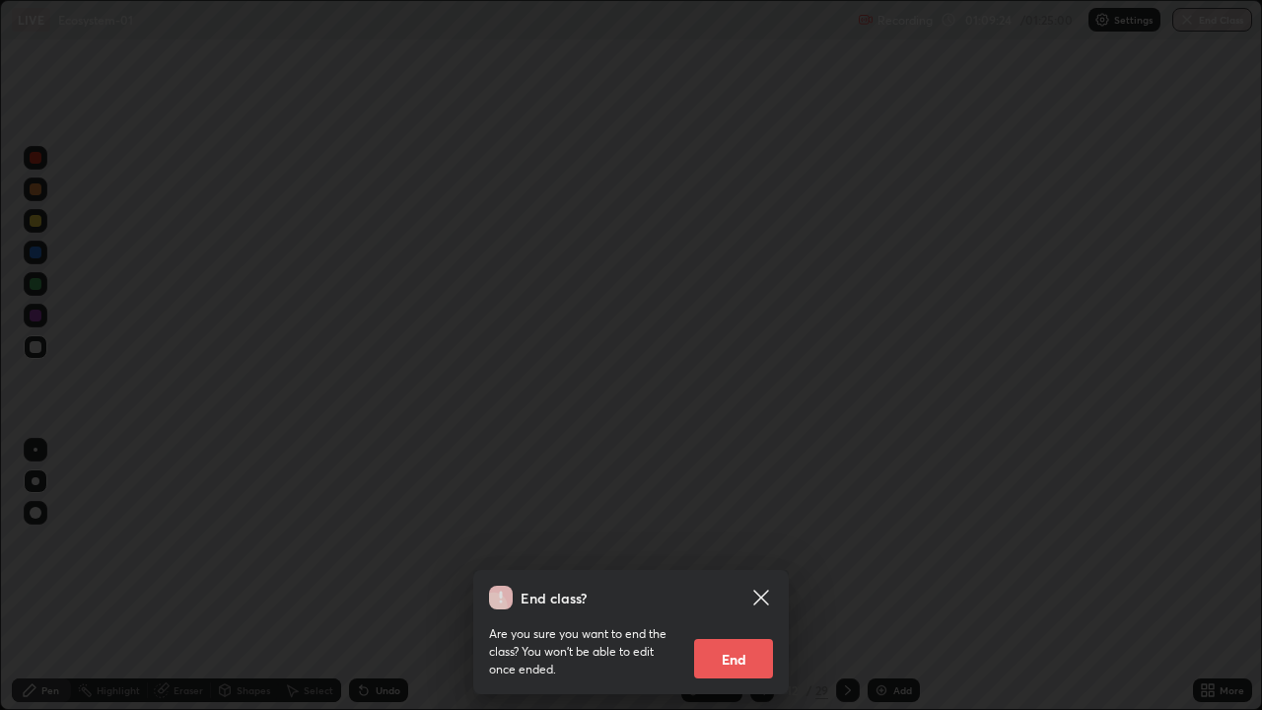
click at [766, 576] on button "End" at bounding box center [733, 658] width 79 height 39
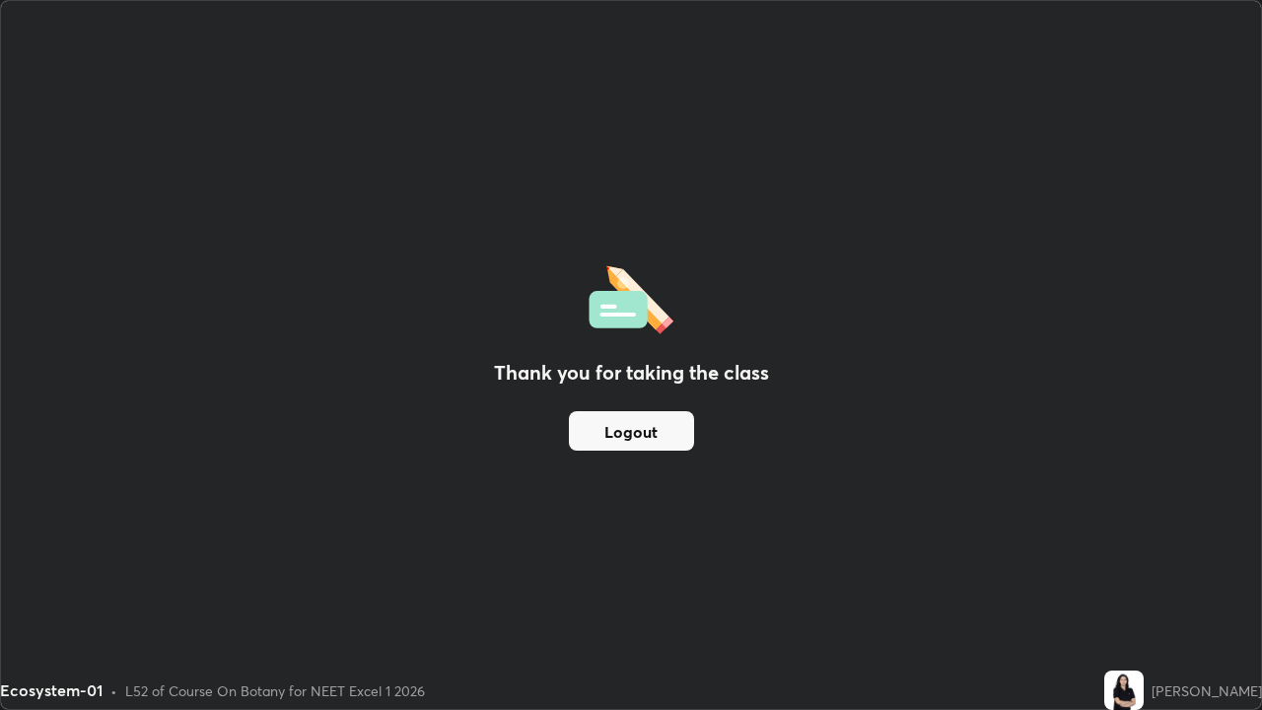
click at [677, 426] on button "Logout" at bounding box center [631, 430] width 125 height 39
